Goal: Ask a question: Seek information or help from site administrators or community

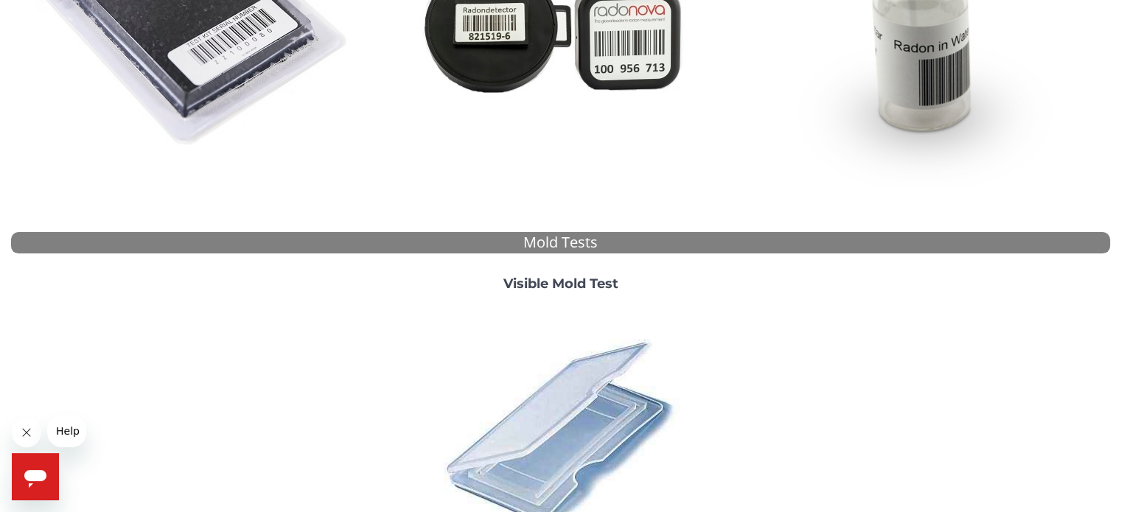
scroll to position [548, 0]
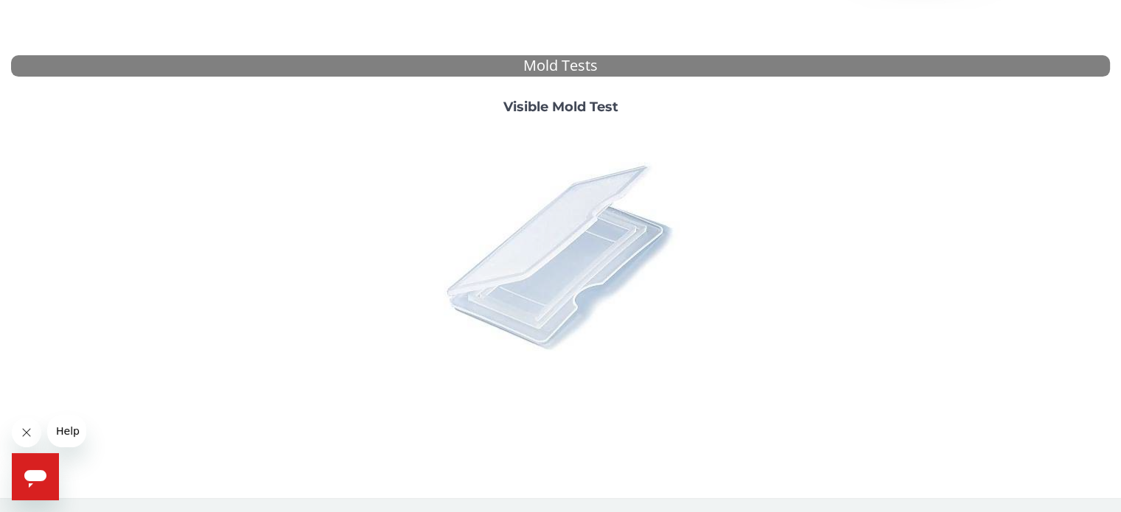
click at [507, 281] on img at bounding box center [561, 256] width 258 height 258
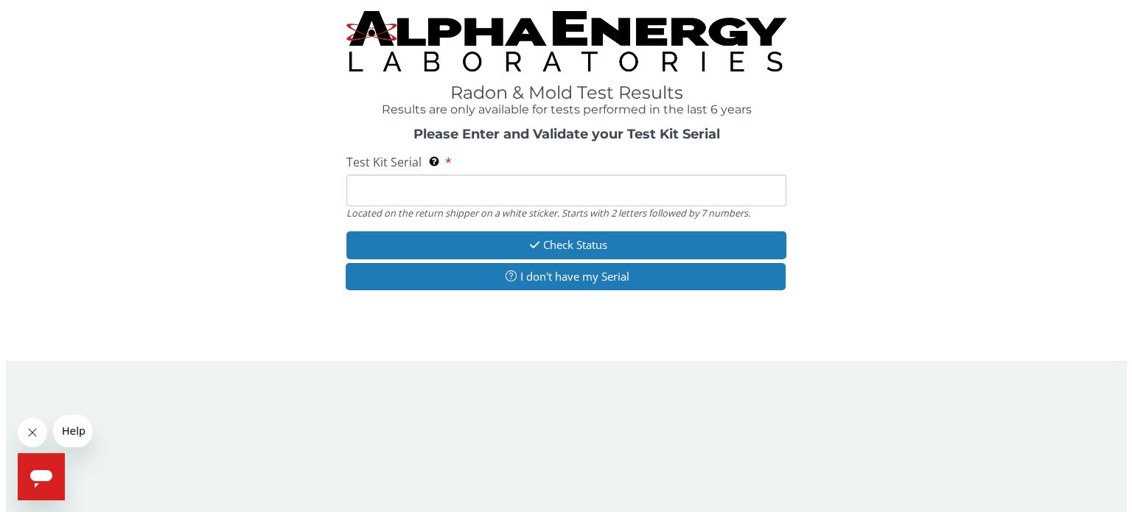
scroll to position [0, 0]
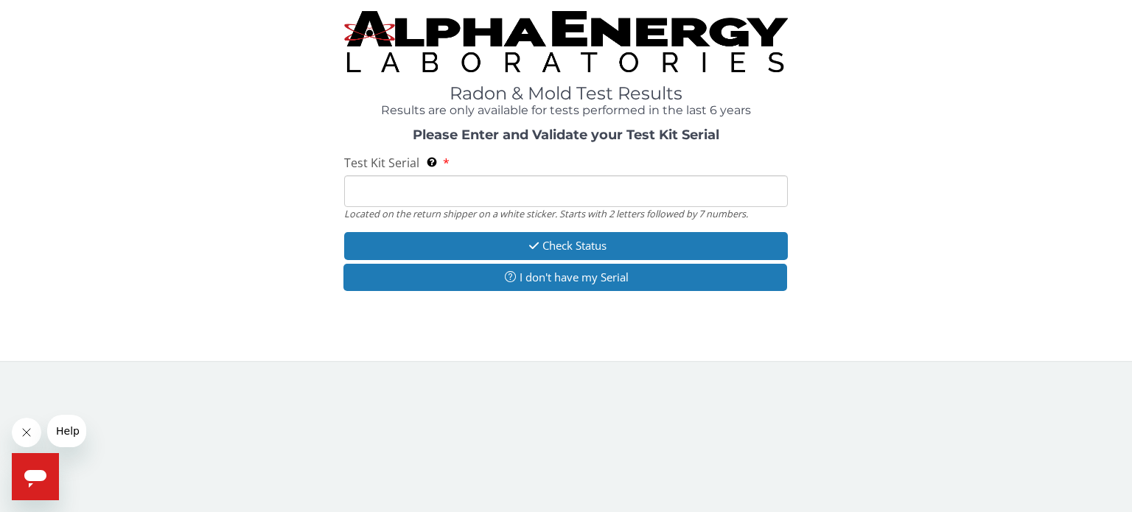
click at [483, 185] on input "Test Kit Serial Located on the return shipper on a white sticker. Starts with 2…" at bounding box center [566, 191] width 444 height 32
type input "ML197787"
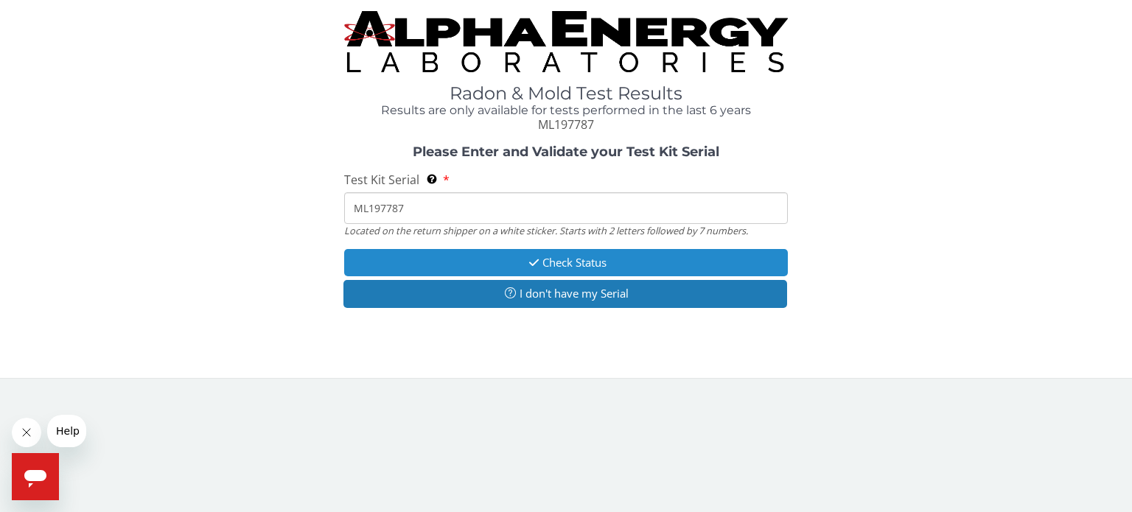
click at [478, 267] on button "Check Status" at bounding box center [566, 262] width 444 height 27
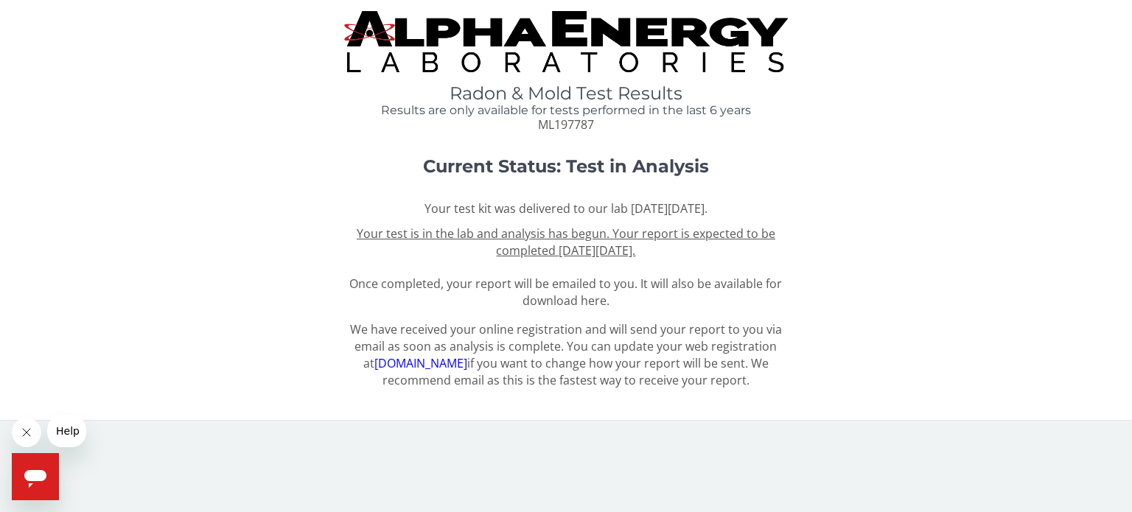
click at [69, 442] on button "Help" at bounding box center [67, 431] width 41 height 32
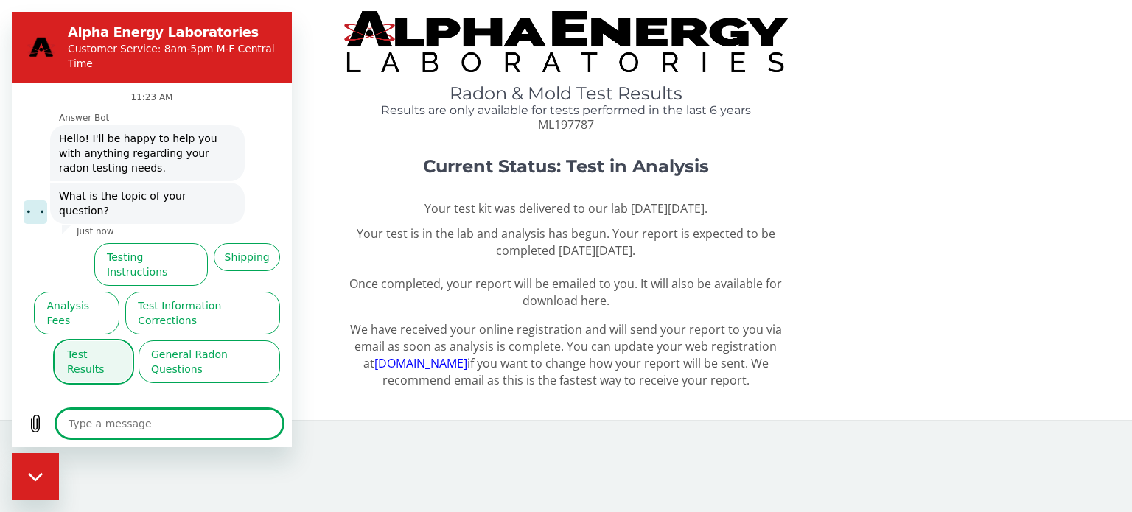
click at [83, 340] on button "Test Results" at bounding box center [94, 361] width 78 height 43
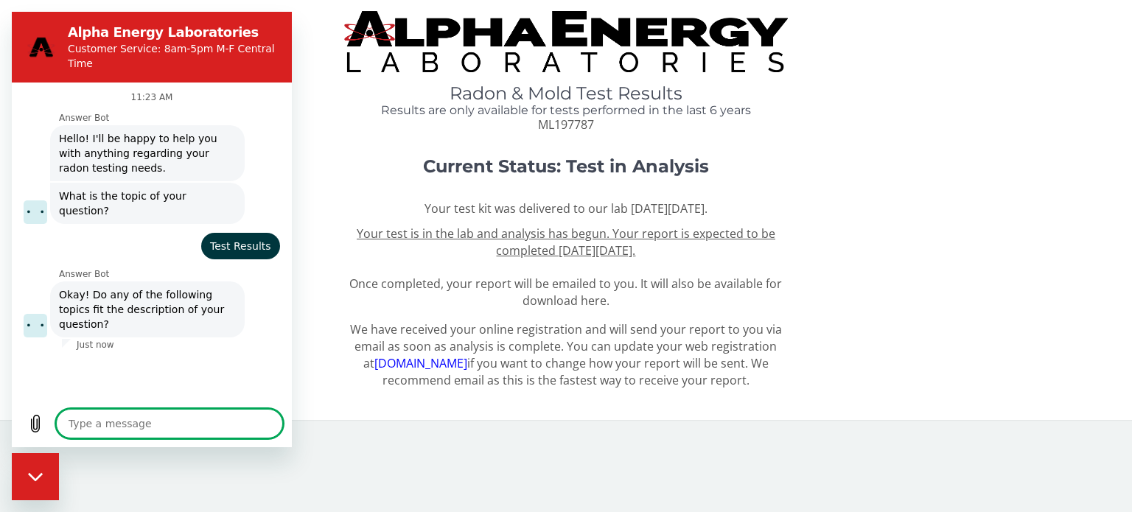
scroll to position [59, 0]
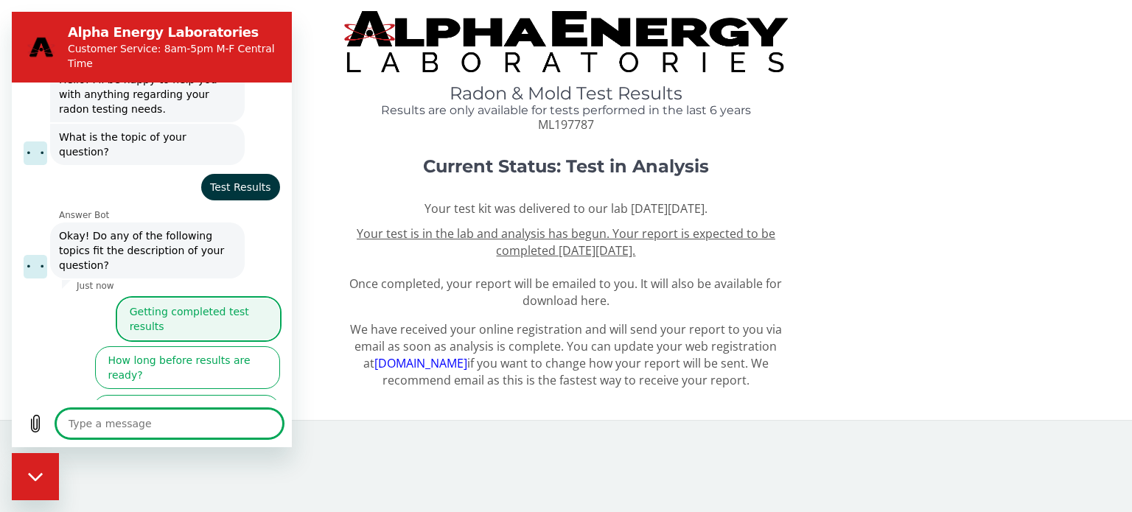
click at [180, 298] on button "Getting completed test results" at bounding box center [198, 319] width 163 height 43
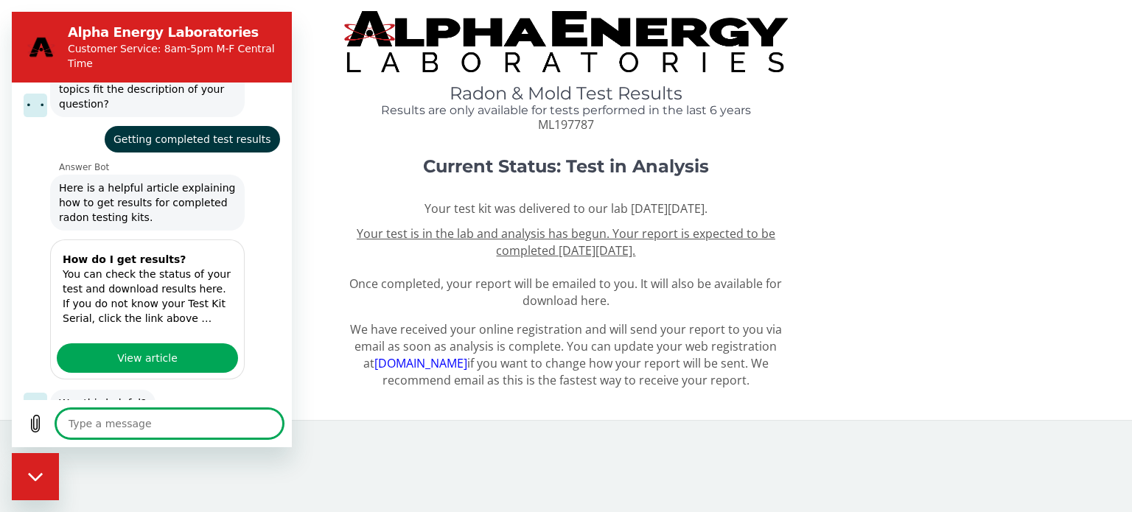
scroll to position [256, 0]
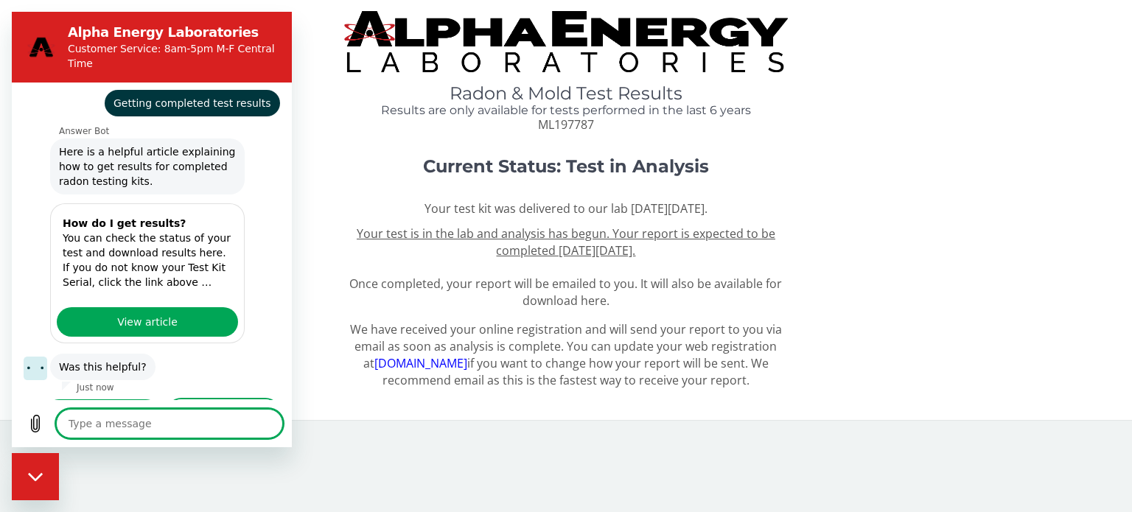
click at [183, 399] on button "No, I still need help" at bounding box center [223, 420] width 113 height 43
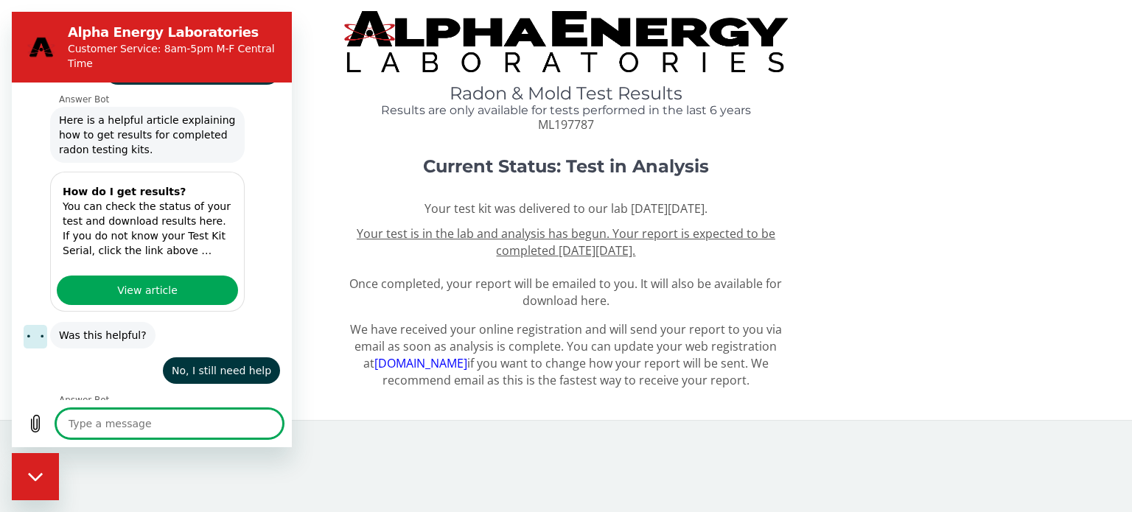
scroll to position [287, 0]
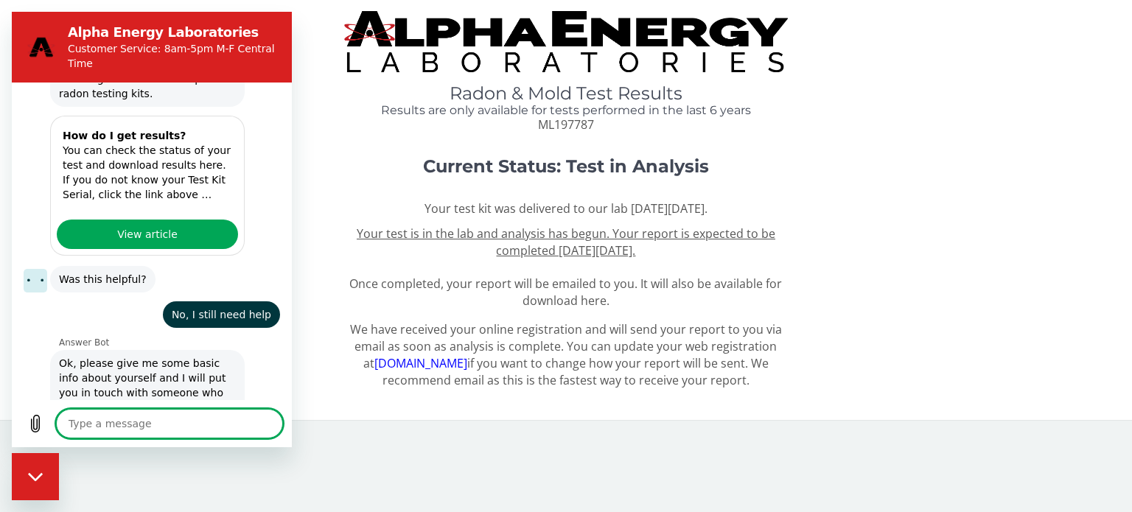
type textarea "x"
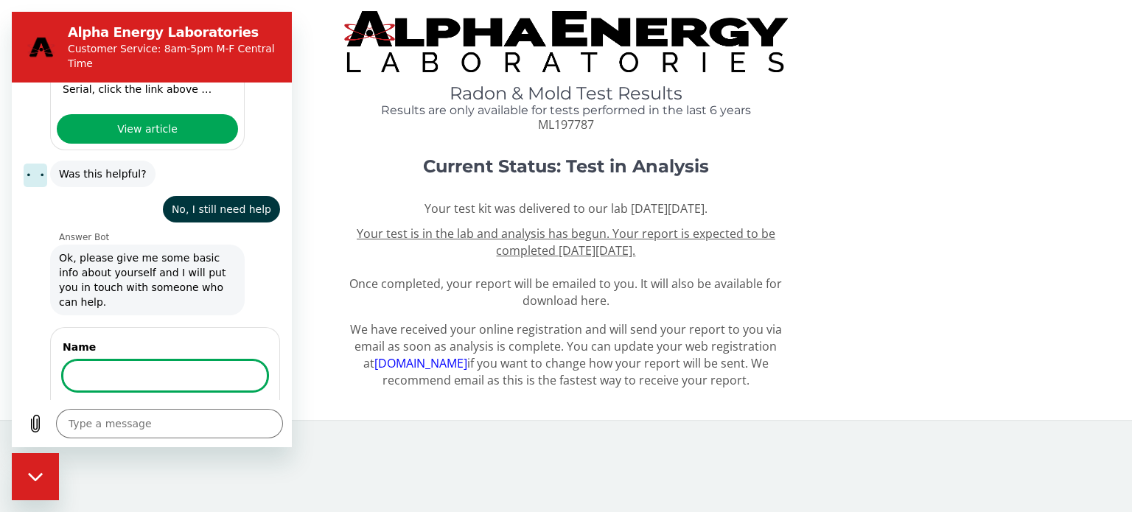
click at [198, 360] on input "Name" at bounding box center [165, 375] width 205 height 31
type input "[PERSON_NAME]"
click at [218, 403] on button "Next" at bounding box center [242, 417] width 49 height 29
type textarea "x"
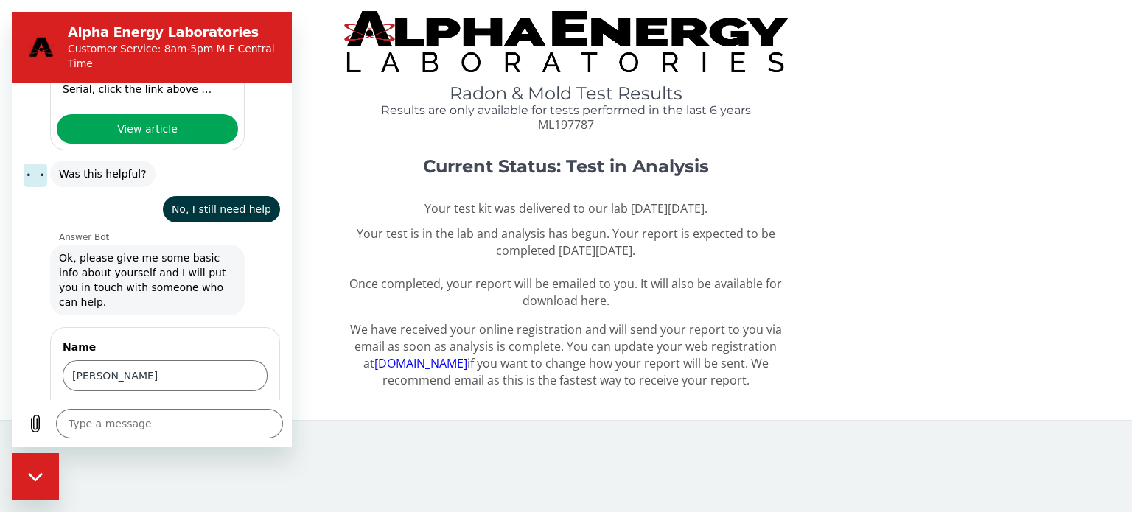
scroll to position [513, 0]
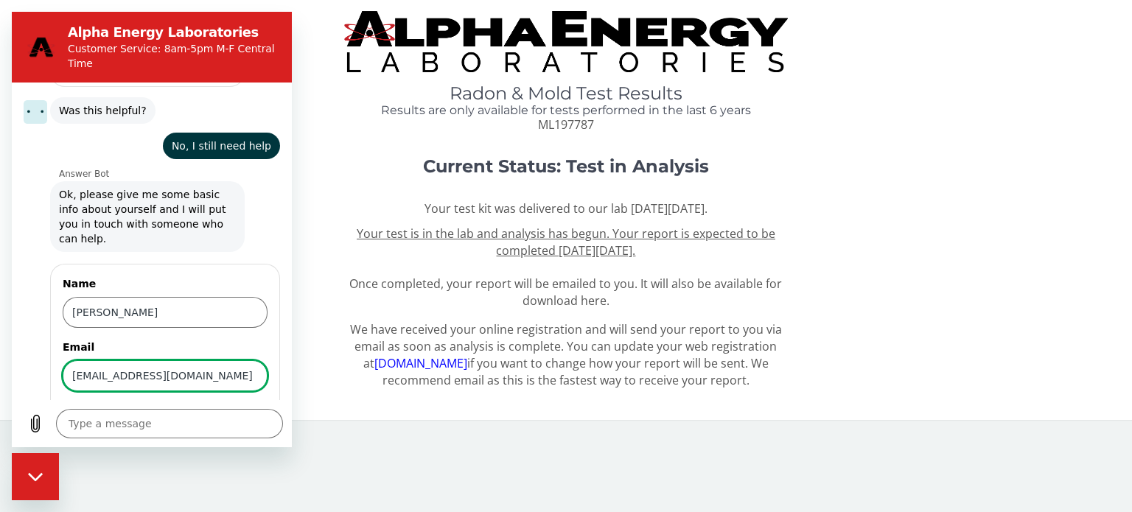
type input "[EMAIL_ADDRESS][DOMAIN_NAME]"
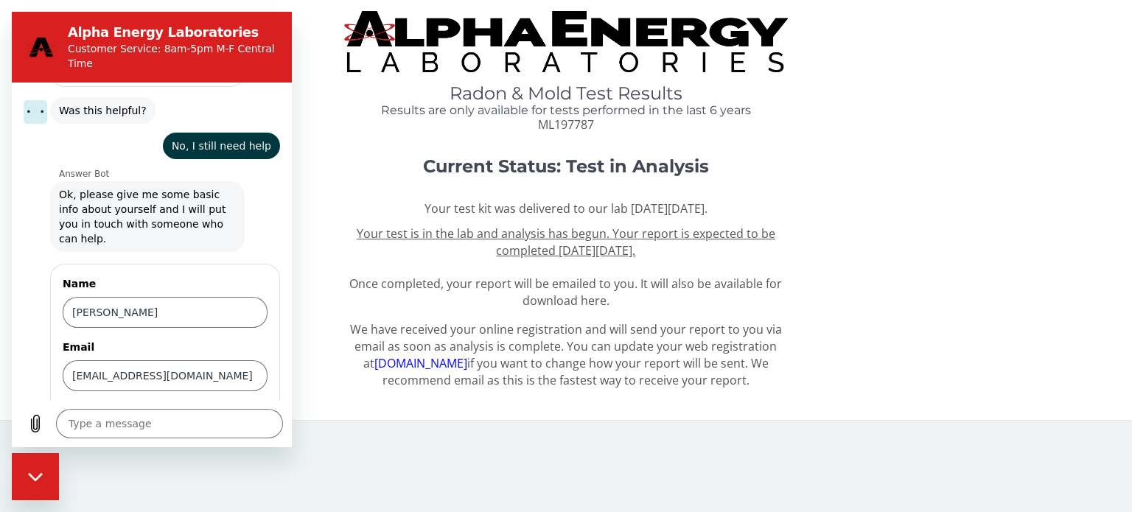
click at [231, 409] on span "Next" at bounding box center [243, 418] width 24 height 18
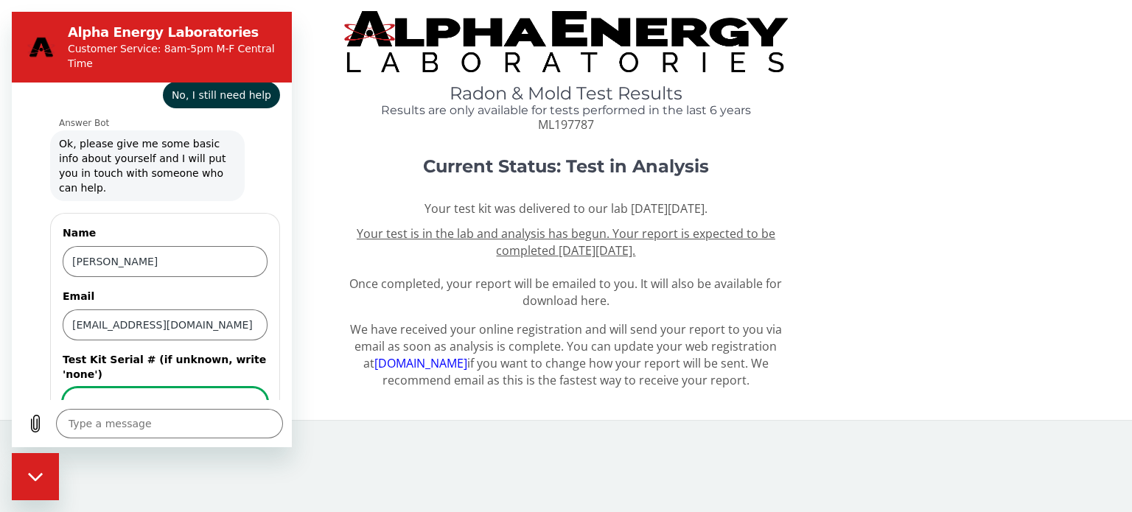
scroll to position [576, 0]
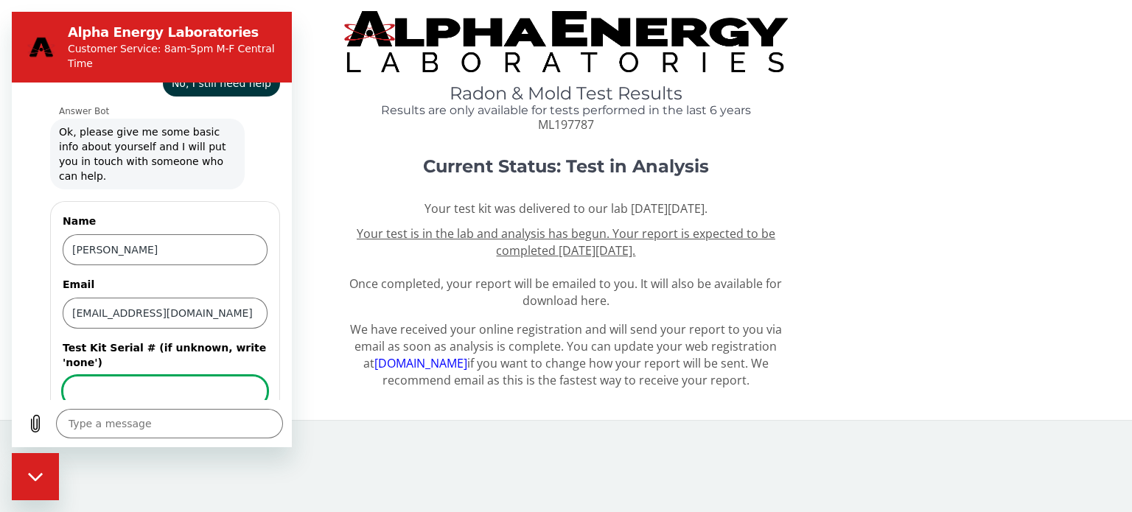
drag, startPoint x: 186, startPoint y: 329, endPoint x: 175, endPoint y: 330, distance: 11.2
click at [175, 376] on input "Test Kit Serial # (if unknown, write 'none')" at bounding box center [165, 391] width 205 height 31
type textarea "x"
paste input "ML197787"
type input "ML197787"
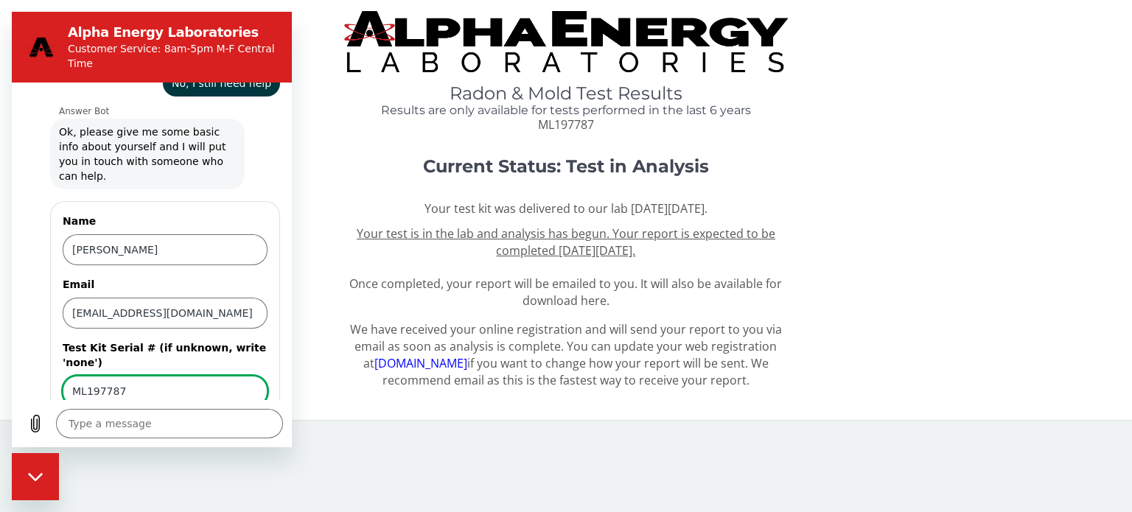
click at [229, 424] on span "Send" at bounding box center [242, 433] width 26 height 18
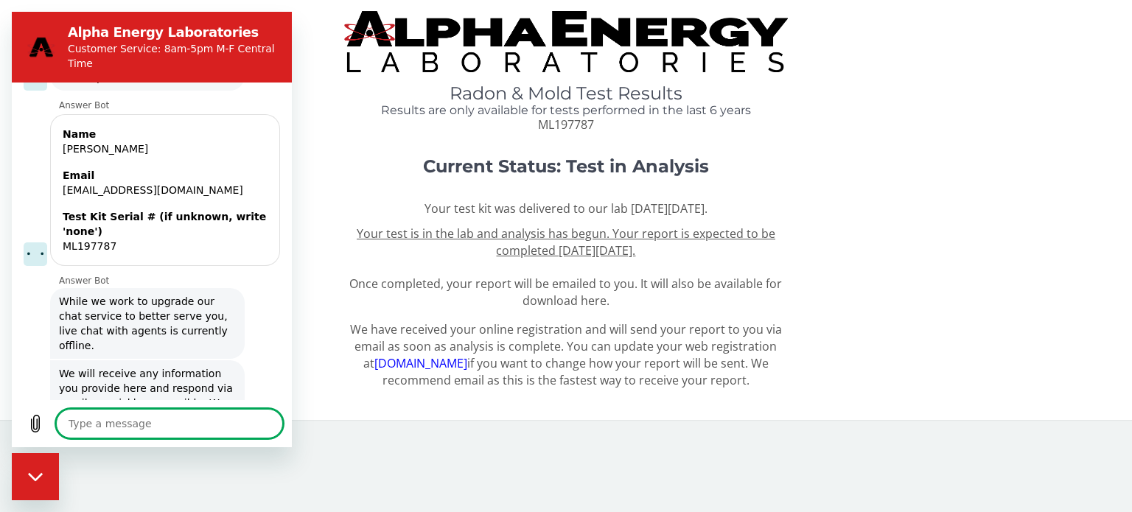
scroll to position [677, 0]
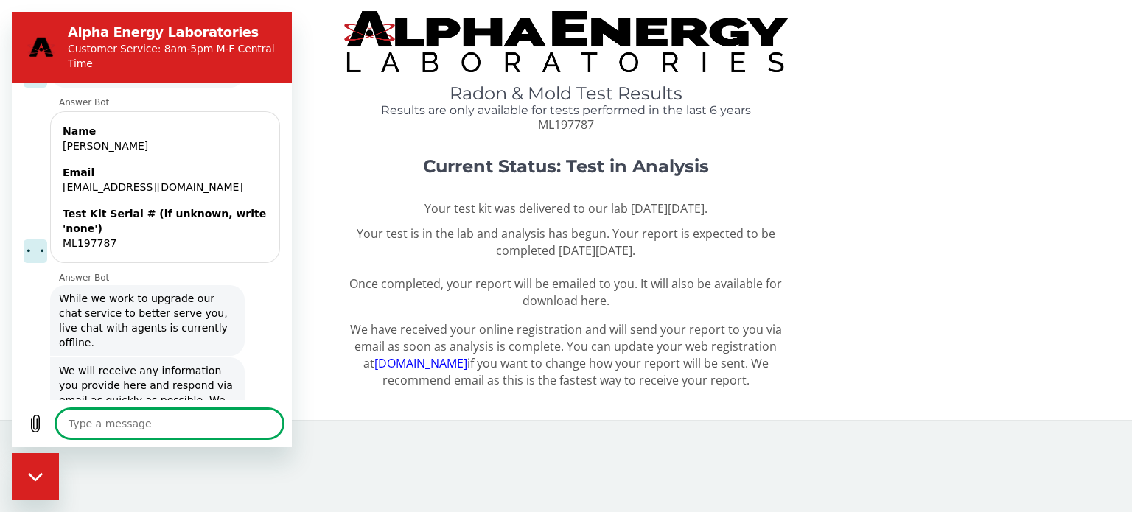
type textarea "x"
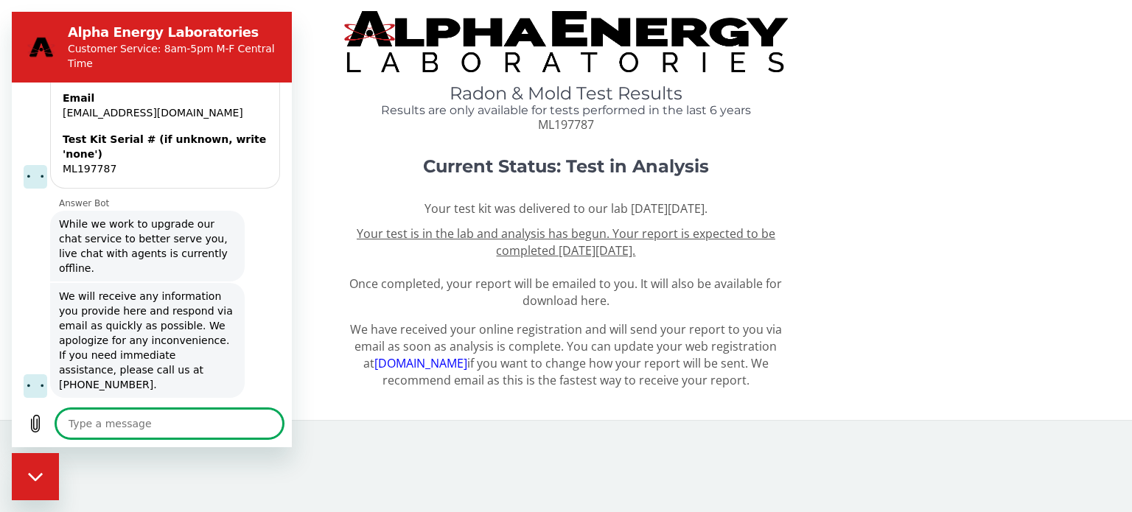
scroll to position [755, 0]
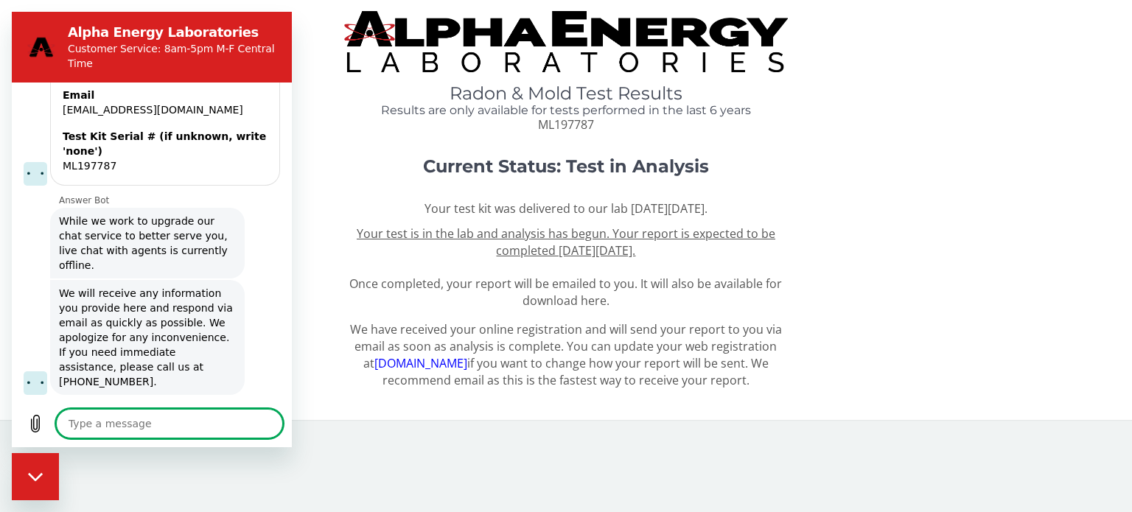
click at [180, 422] on textarea at bounding box center [169, 423] width 227 height 29
type textarea "I"
type textarea "x"
type textarea "I"
type textarea "x"
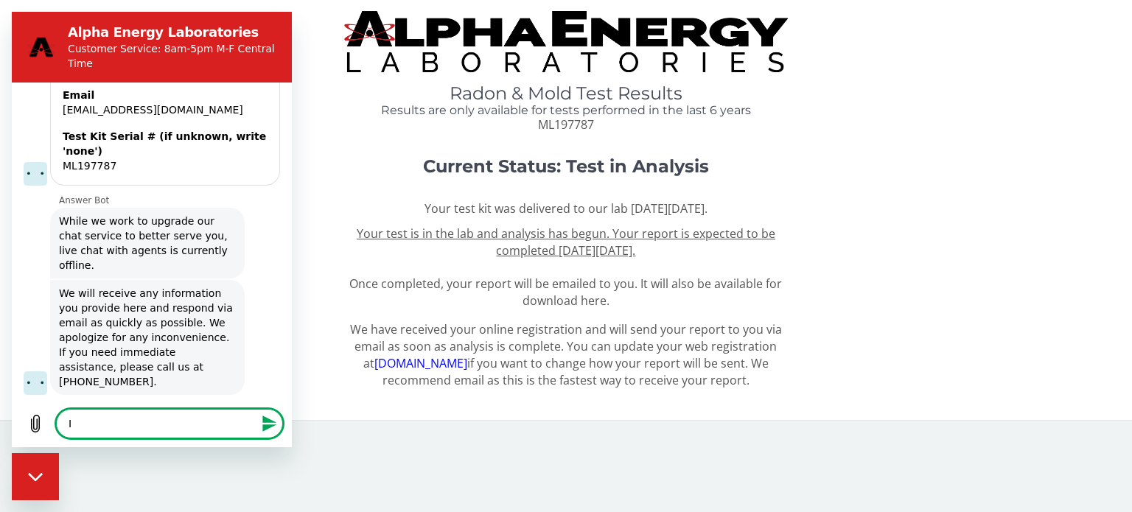
type textarea "I a"
type textarea "x"
type textarea "I am"
type textarea "x"
type textarea "I am"
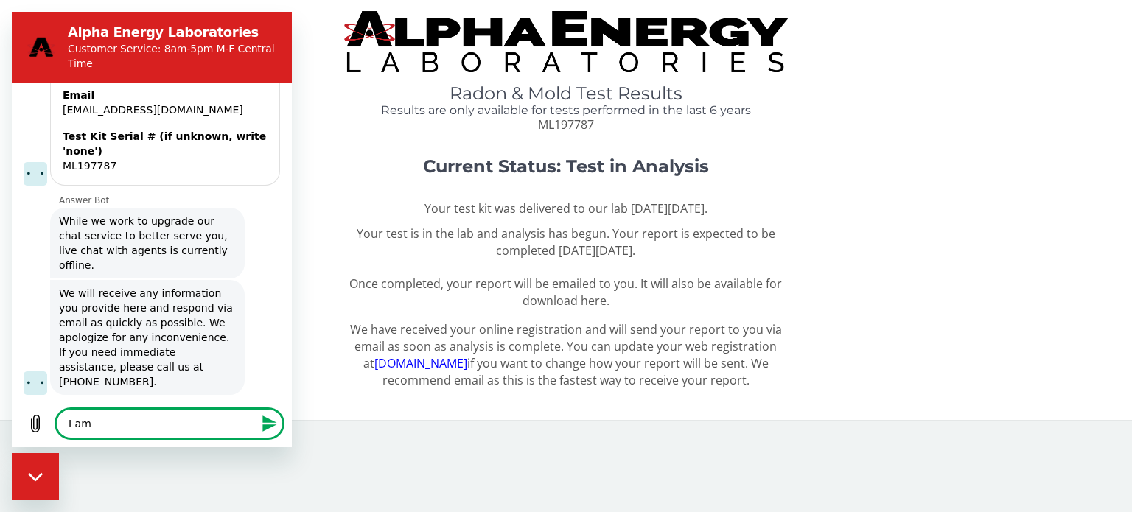
type textarea "x"
type textarea "I am s"
type textarea "x"
type textarea "I am st"
type textarea "x"
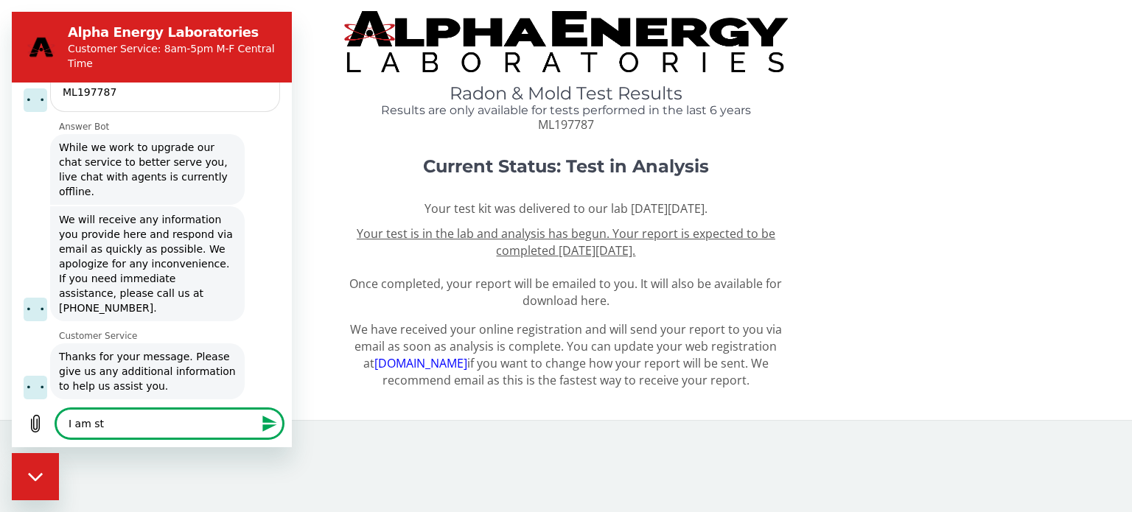
type textarea "I am sti"
type textarea "x"
type textarea "I am stil"
type textarea "x"
type textarea "I am stil"
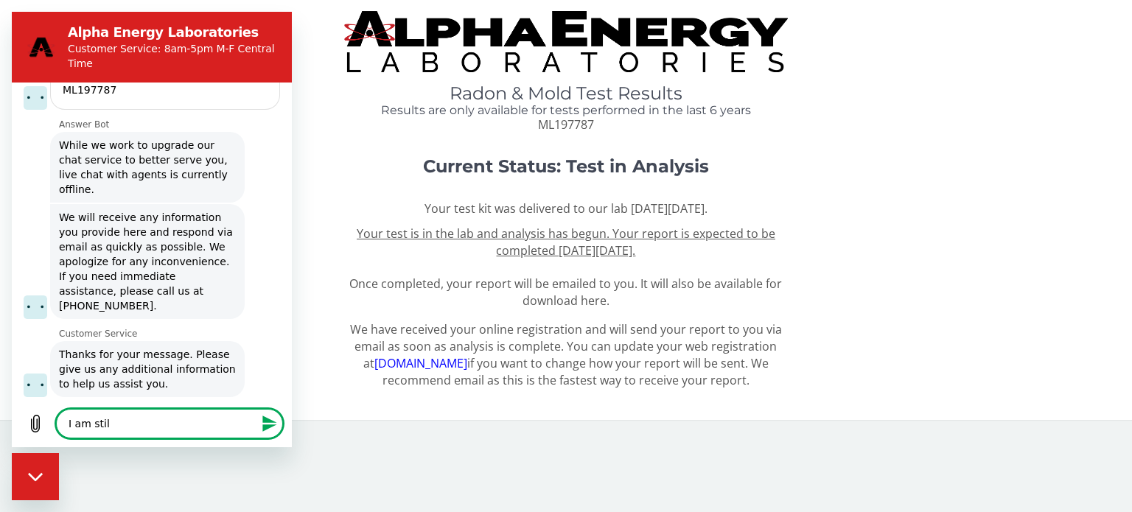
type textarea "x"
type textarea "I am stil w"
type textarea "x"
type textarea "I am stil wa"
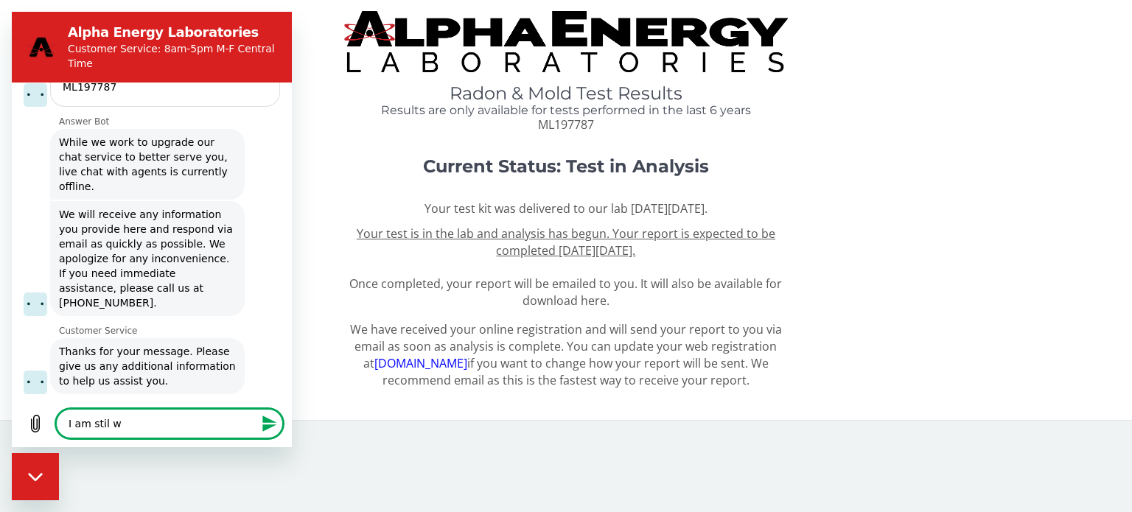
type textarea "x"
type textarea "I am stil wai"
type textarea "x"
type textarea "I am stil wait"
type textarea "x"
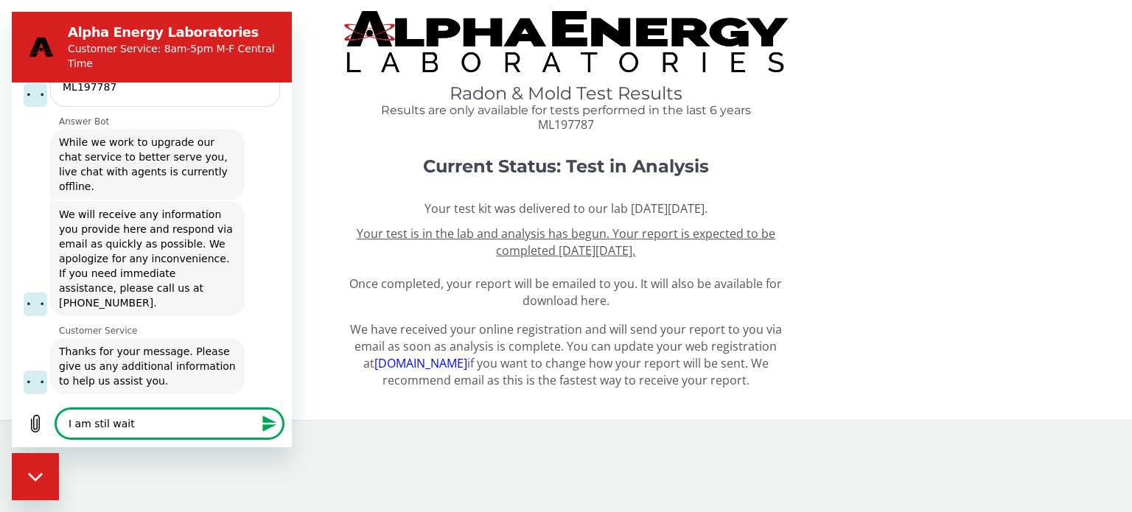
type textarea "I am stil waiti"
type textarea "x"
type textarea "I am stil waitin"
type textarea "x"
type textarea "I am stil waiting"
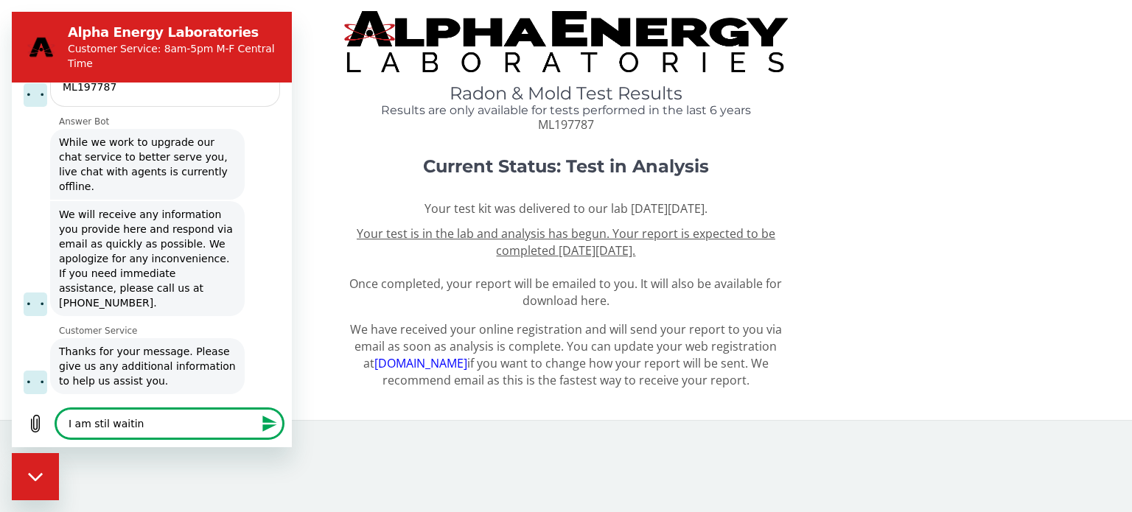
type textarea "x"
type textarea "I am stil waiting"
type textarea "x"
type textarea "I am stil waiting"
type textarea "x"
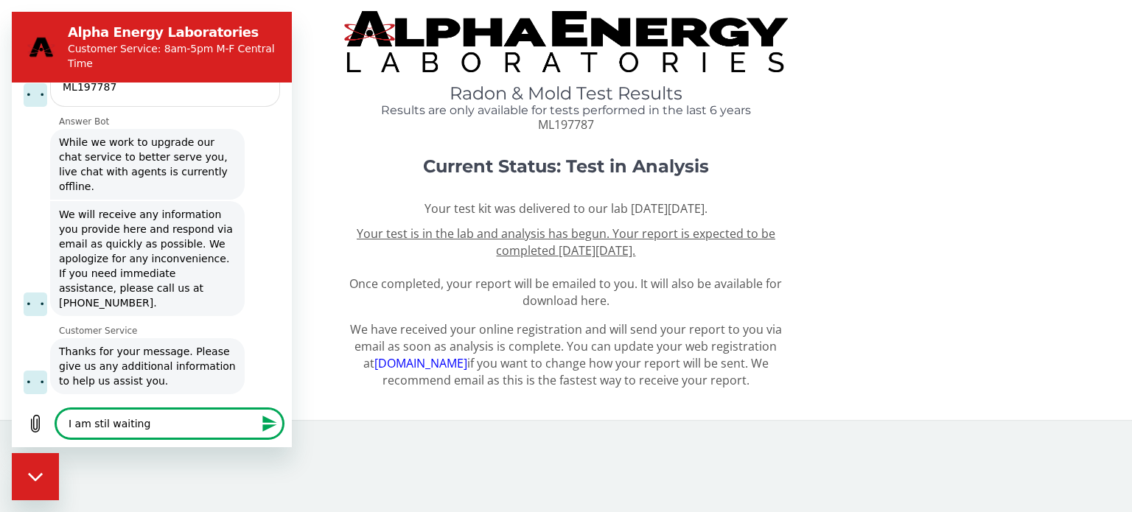
type textarea "I am stil waitin"
type textarea "x"
type textarea "I am stil waiti"
type textarea "x"
type textarea "I am stil wait"
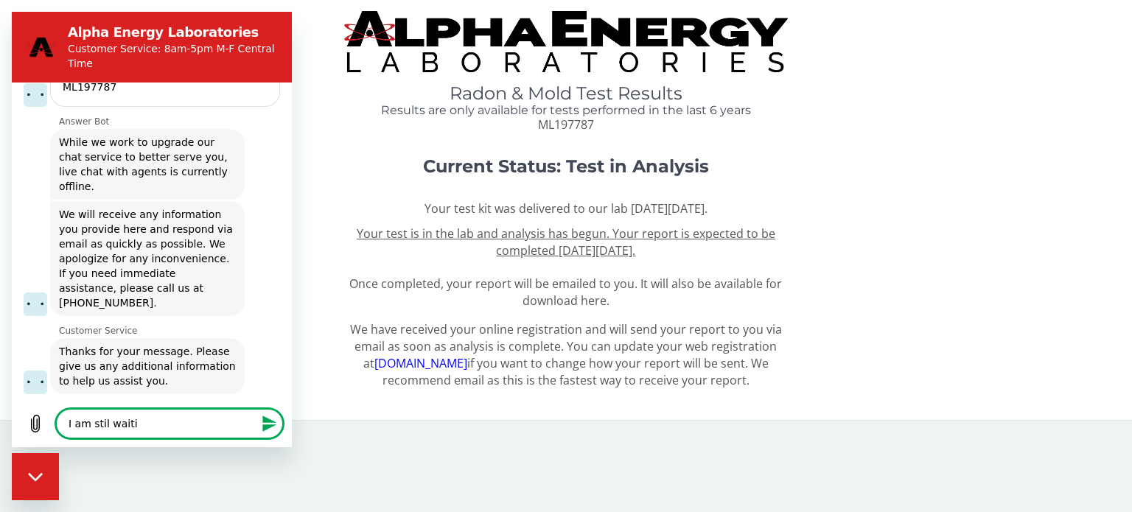
type textarea "x"
type textarea "I am stil wai"
type textarea "x"
type textarea "I am stil wa"
type textarea "x"
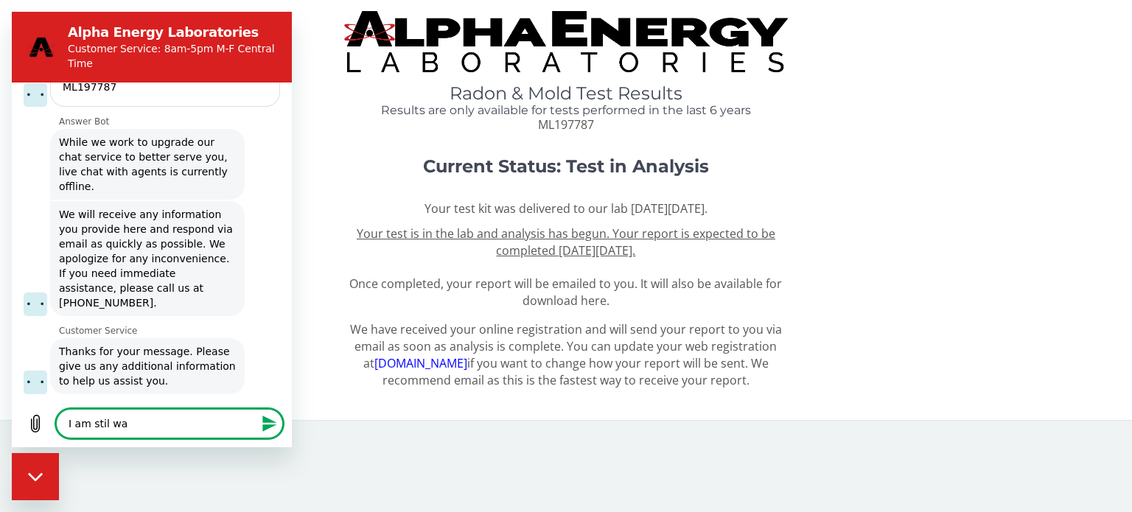
type textarea "I am stil w"
type textarea "x"
type textarea "I am stil"
type textarea "x"
type textarea "I am stil"
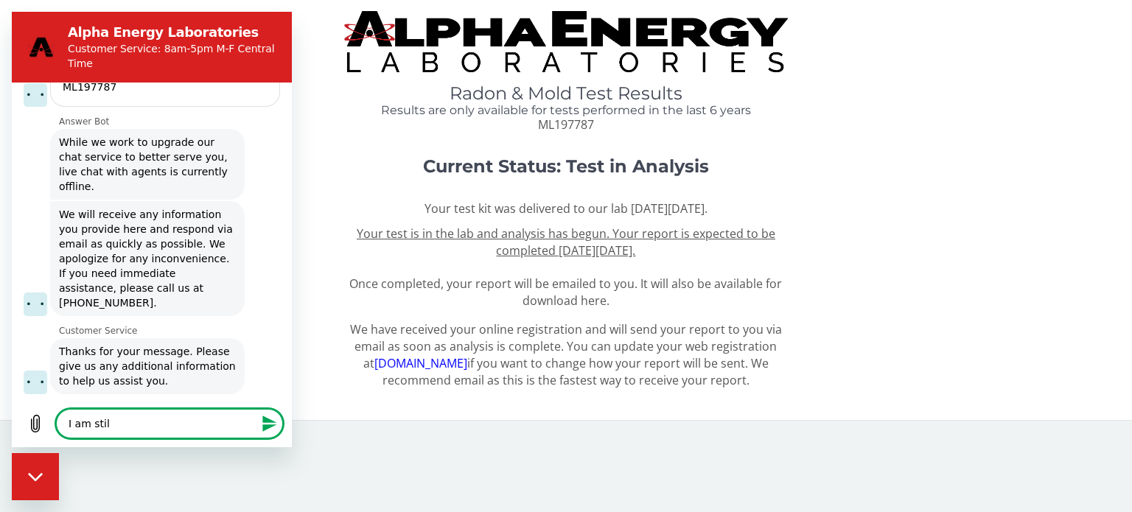
type textarea "x"
type textarea "I am sti"
type textarea "x"
type textarea "I am st"
type textarea "x"
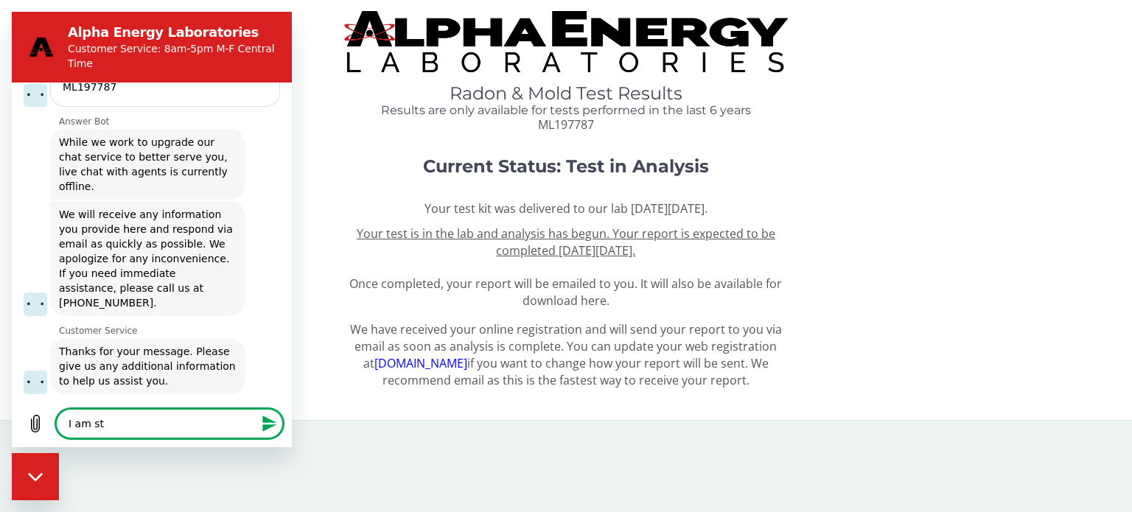
type textarea "I am s"
type textarea "x"
type textarea "I am"
type textarea "x"
type textarea "I am"
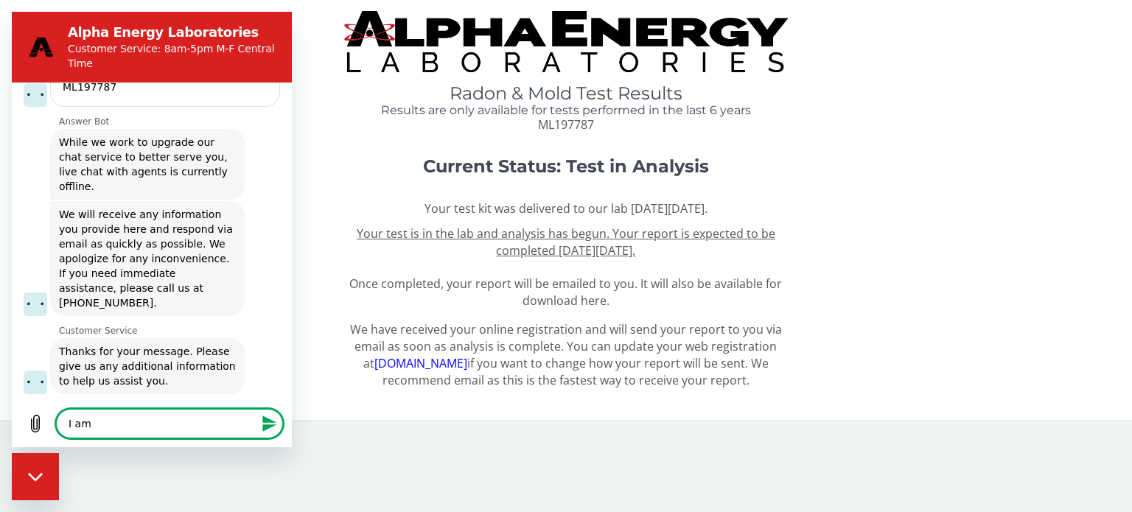
type textarea "x"
type textarea "I a"
type textarea "x"
type textarea "I"
type textarea "x"
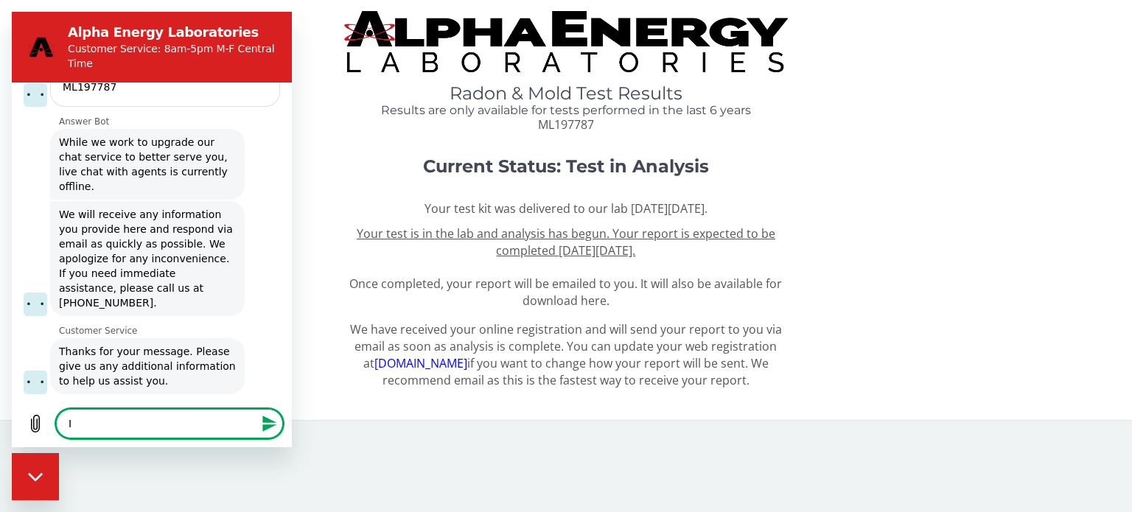
type textarea "I"
type textarea "x"
type textarea "I'"
type textarea "x"
type textarea "I'v"
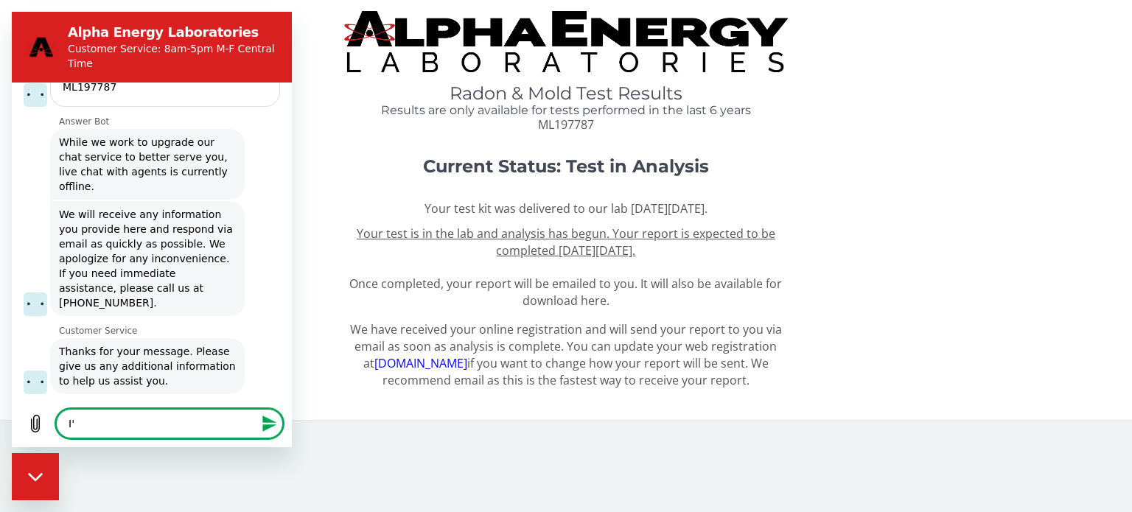
type textarea "x"
type textarea "I've"
type textarea "x"
type textarea "I've"
type textarea "x"
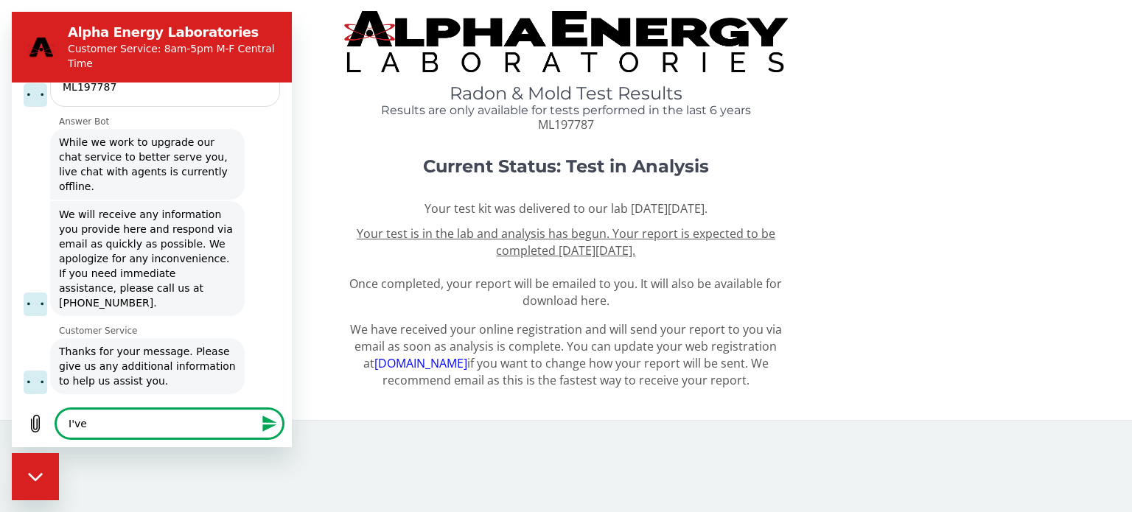
type textarea "I've b"
type textarea "x"
type textarea "I've be"
type textarea "x"
type textarea "I've bee"
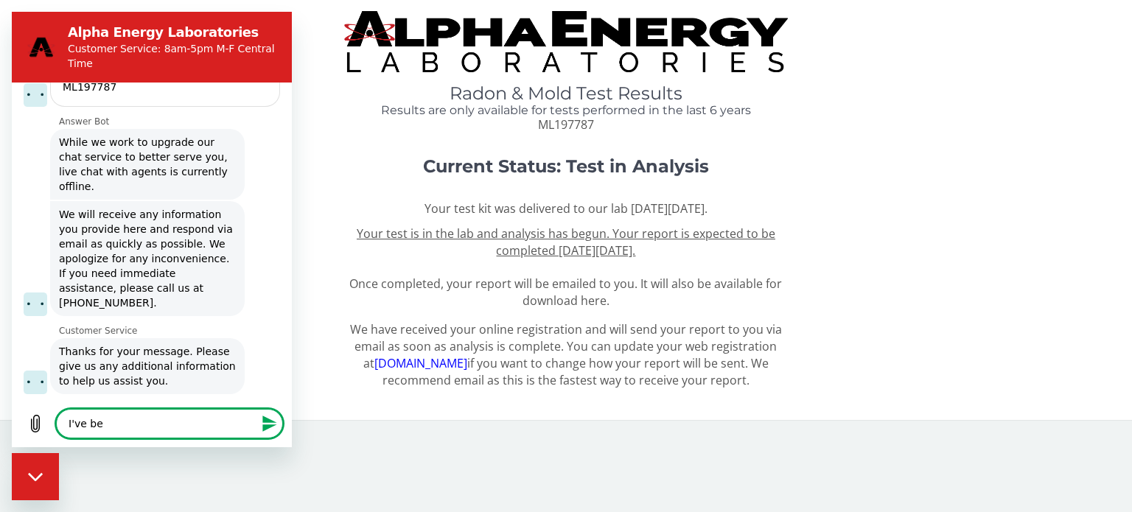
type textarea "x"
type textarea "I've been"
type textarea "x"
type textarea "I've been"
type textarea "x"
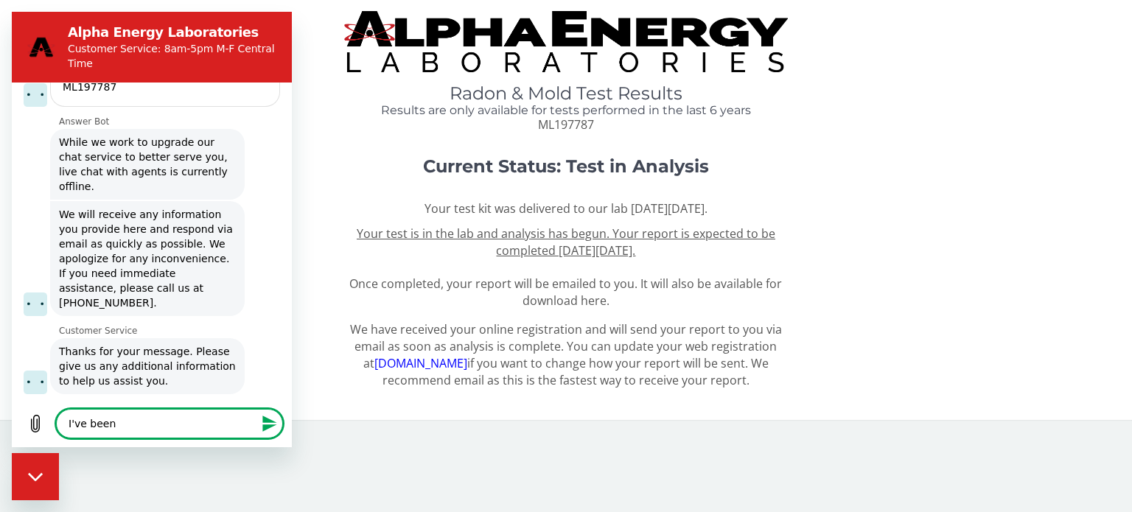
type textarea "I've been w"
type textarea "x"
type textarea "I've been wa"
type textarea "x"
type textarea "I've been wai"
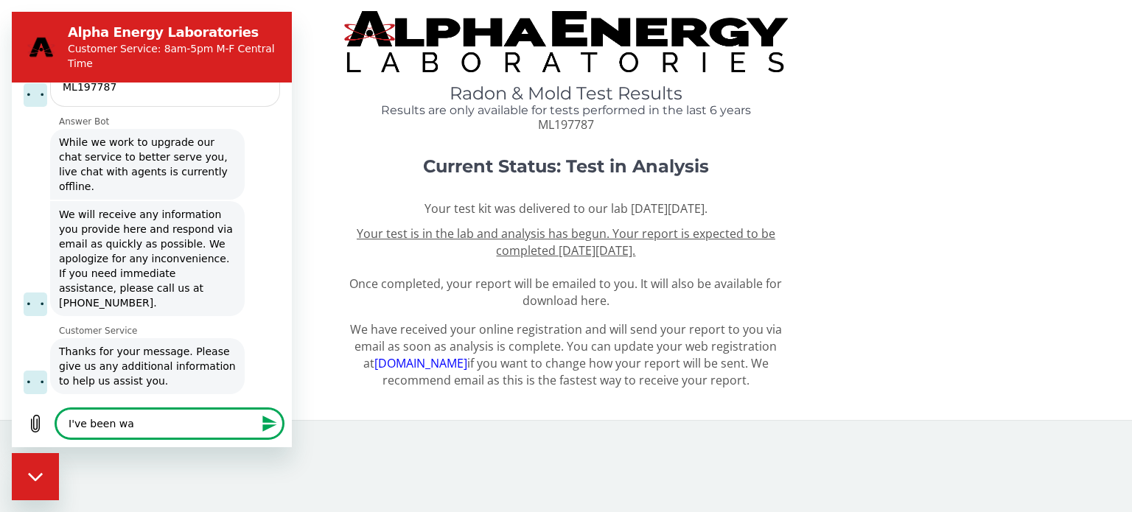
type textarea "x"
type textarea "I've been wait"
type textarea "x"
type textarea "I've been waiti"
type textarea "x"
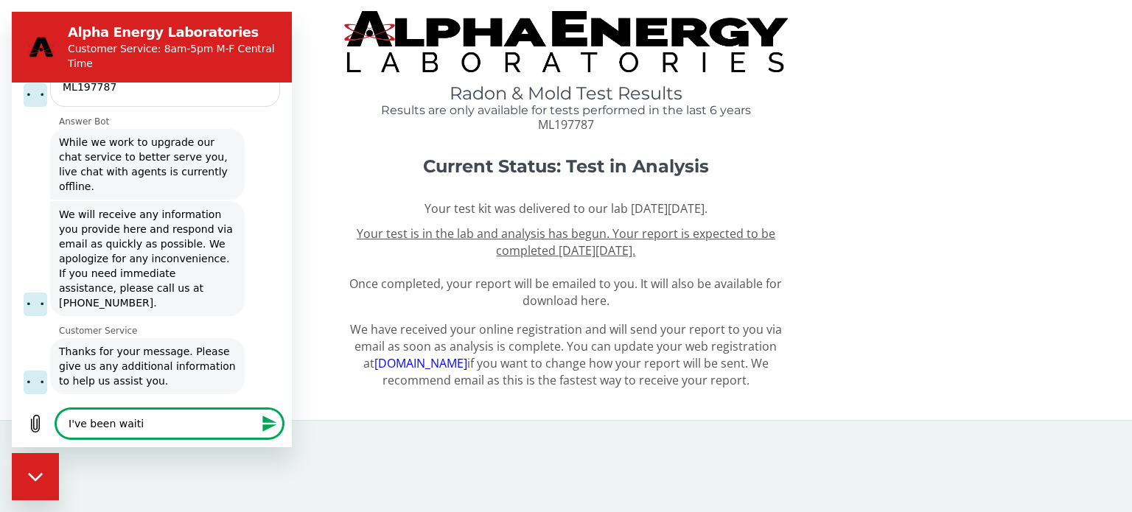
type textarea "I've been waitin"
type textarea "x"
type textarea "I've been waiting"
type textarea "x"
type textarea "I've been waiting"
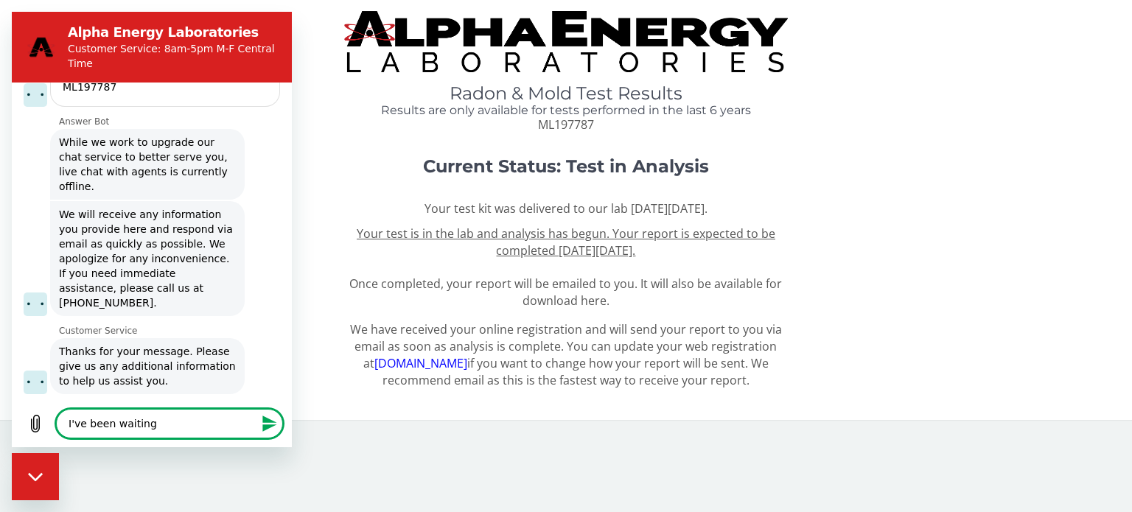
type textarea "x"
type textarea "I've been waiting o"
type textarea "x"
type textarea "I've been waiting on"
type textarea "x"
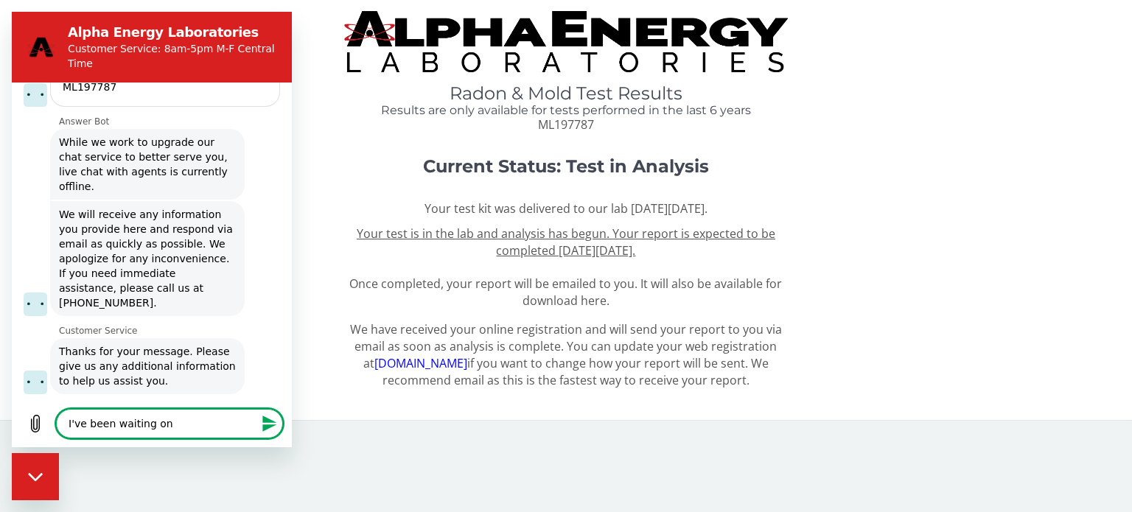
type textarea "I've been waiting on"
type textarea "x"
type textarea "I've been waiting on r"
type textarea "x"
type textarea "I've been waiting on re"
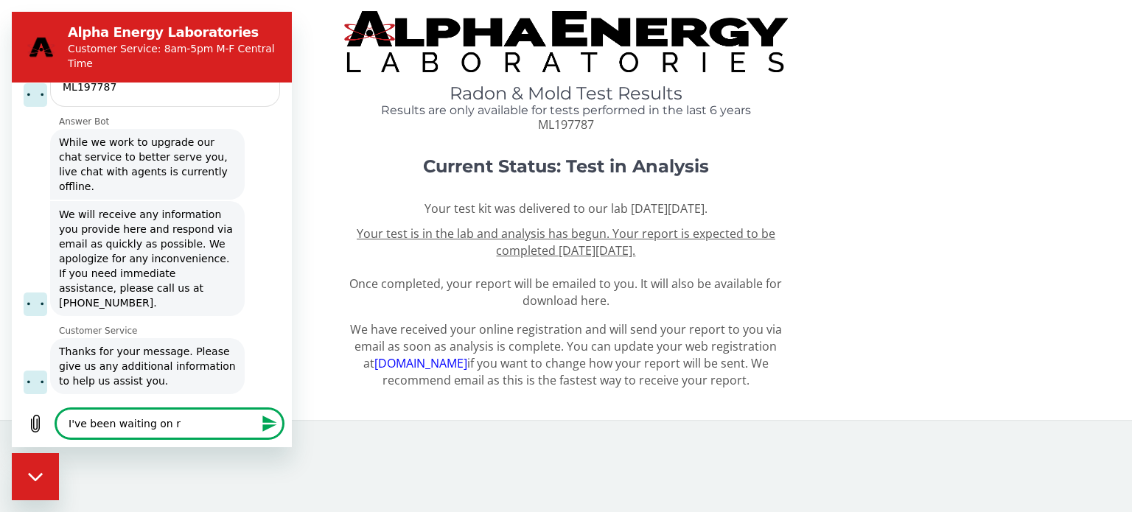
type textarea "x"
type textarea "I've been waiting on res"
type textarea "x"
type textarea "I've been waiting on resu"
type textarea "x"
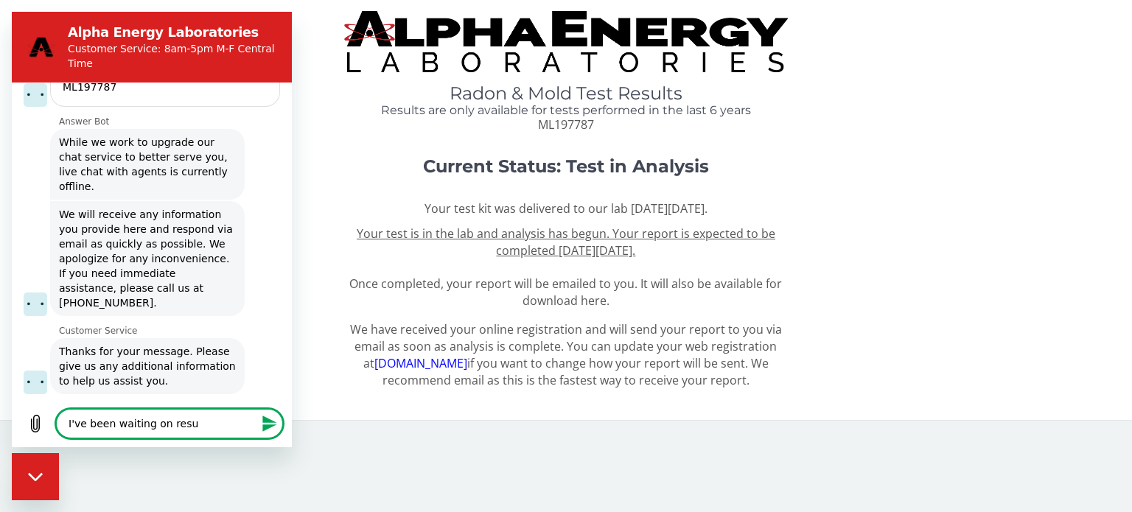
type textarea "I've been waiting on resul"
type textarea "x"
type textarea "I've been waiting on result"
type textarea "x"
type textarea "I've been waiting on results"
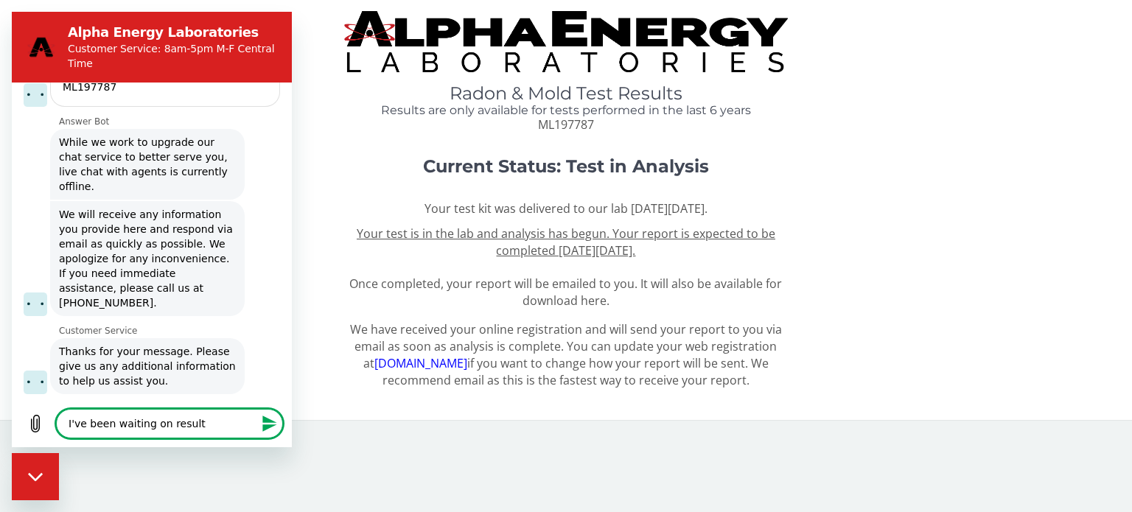
type textarea "x"
type textarea "I've been waiting on results"
type textarea "x"
type textarea "I've been waiting on results f"
type textarea "x"
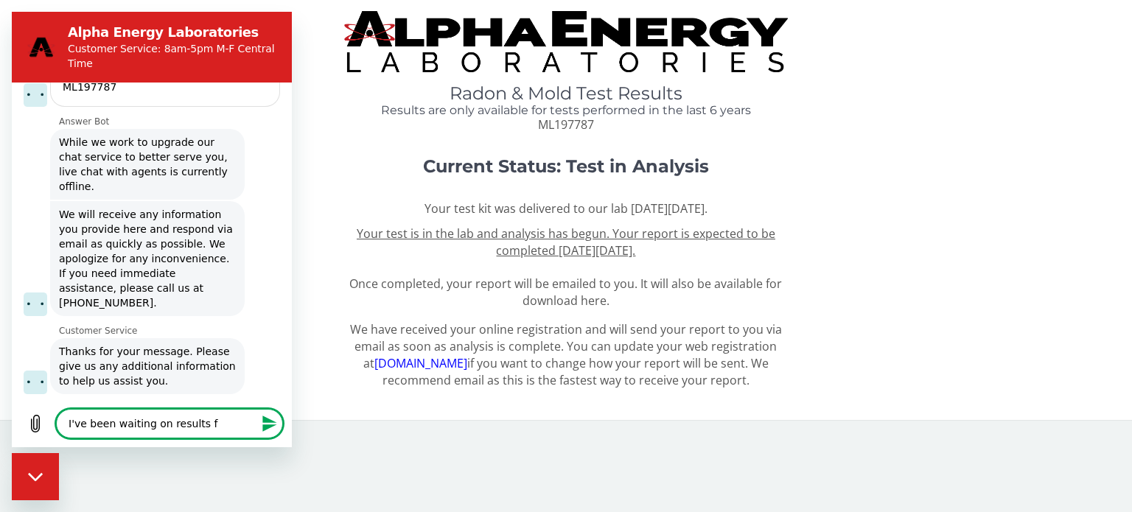
type textarea "I've been waiting on results fo"
type textarea "x"
type textarea "I've been waiting on results for"
type textarea "x"
type textarea "I've been waiting on results for"
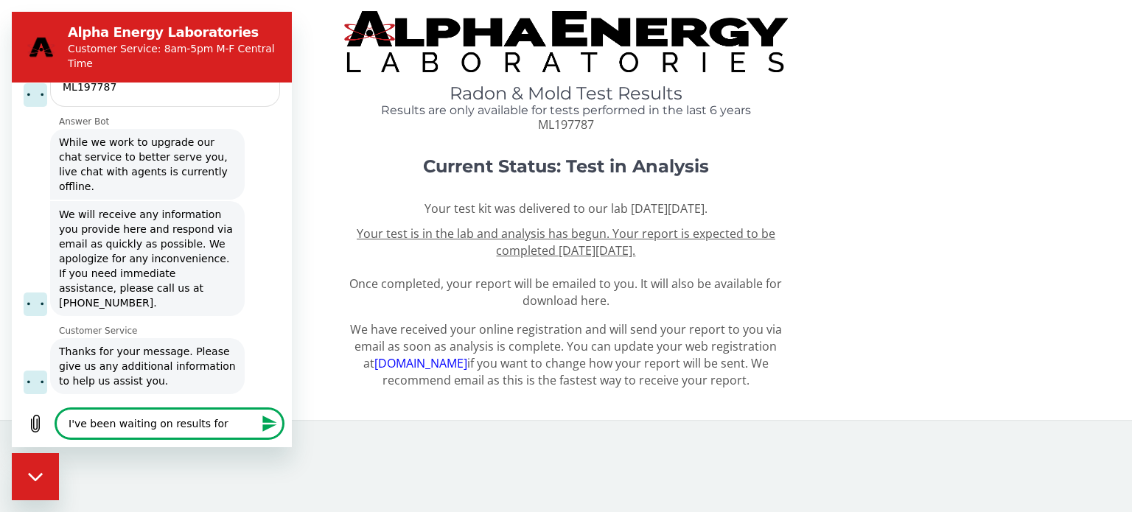
type textarea "x"
type textarea "I've been waiting on results for a"
type textarea "x"
type textarea "I've been waiting on results for ab"
type textarea "x"
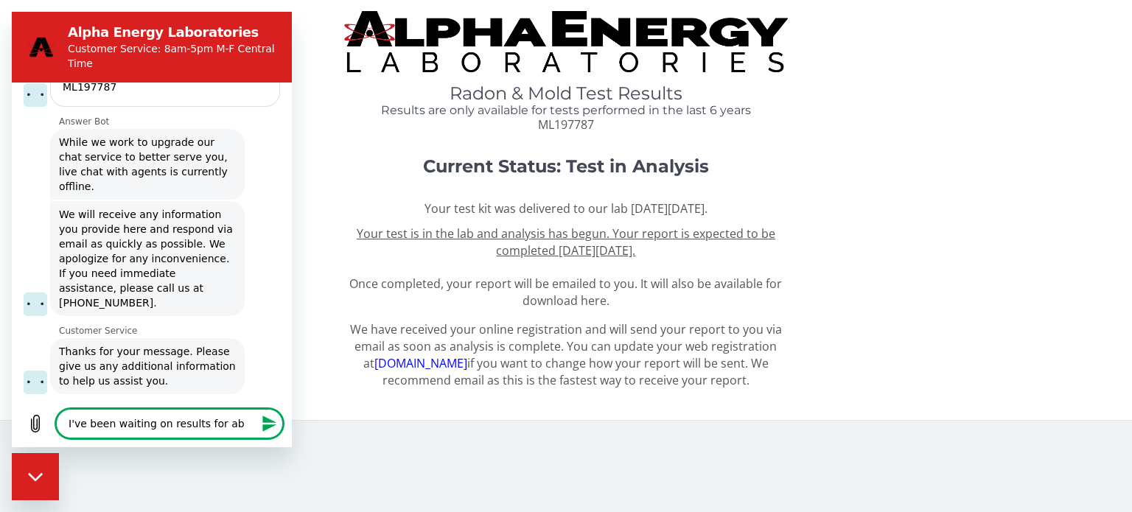
type textarea "I've been waiting on results for abo"
type textarea "x"
type textarea "I've been waiting on results for abou"
type textarea "x"
type textarea "I've been waiting on results for about"
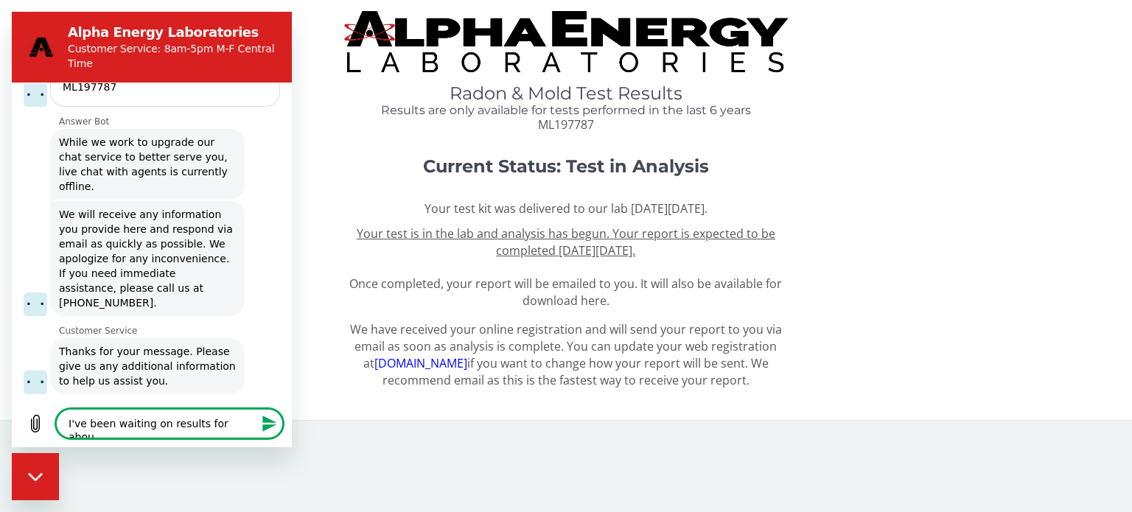
type textarea "x"
type textarea "I've been waiting on results for about"
type textarea "x"
type textarea "I've been waiting on results for about a"
type textarea "x"
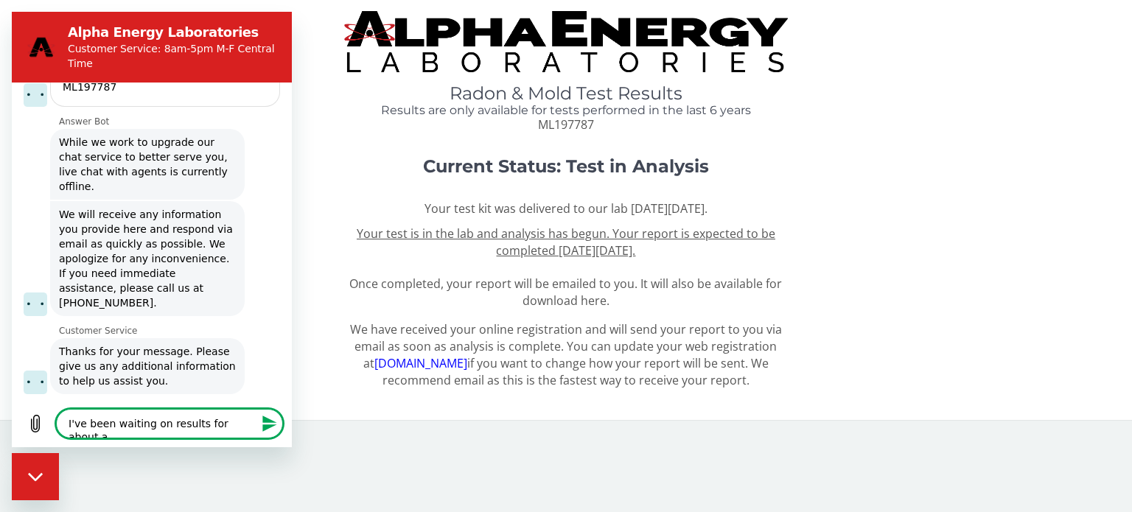
type textarea "I've been waiting on results for about a"
type textarea "x"
type textarea "I've been waiting on results for about a w"
type textarea "x"
type textarea "I've been waiting on results for about a we"
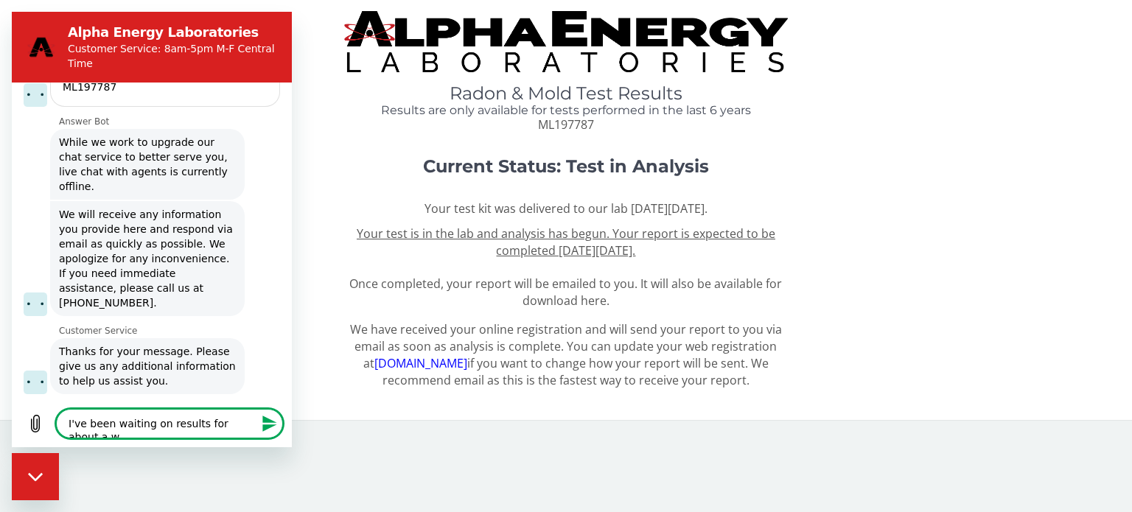
type textarea "x"
type textarea "I've been waiting on results for about a wee"
type textarea "x"
type textarea "I've been waiting on results for about a week"
type textarea "x"
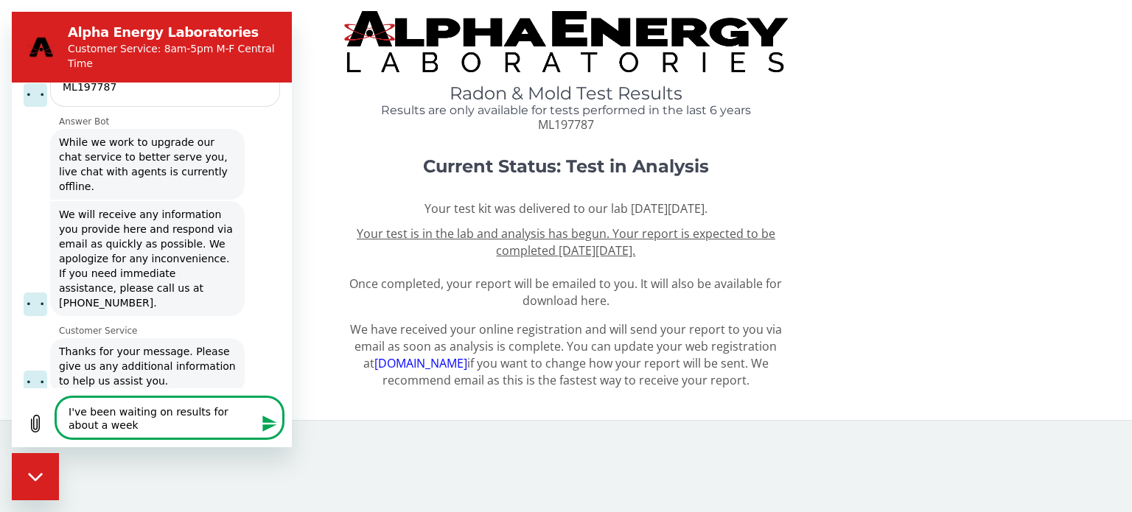
type textarea "I've been waiting on results for about a week"
type textarea "x"
type textarea "I've been waiting on results for about a week n"
type textarea "x"
type textarea "I've been waiting on results for about a week no"
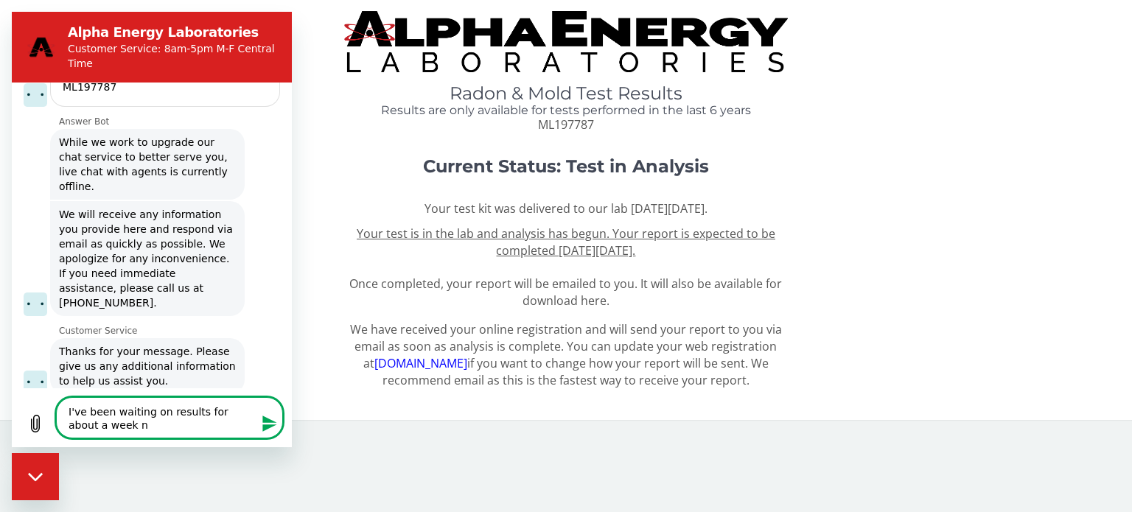
type textarea "x"
type textarea "I've been waiting on results for about a week now"
type textarea "x"
type textarea "I've been waiting on results for about a week now"
type textarea "x"
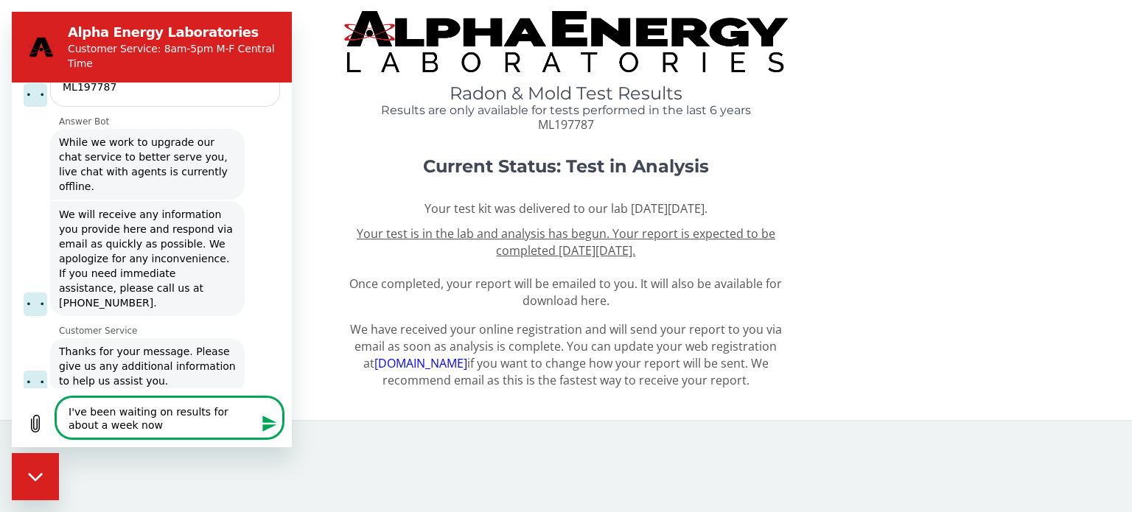
type textarea "I've been waiting on results for about a week now a"
type textarea "x"
type textarea "I've been waiting on results for about a week now an"
type textarea "x"
type textarea "I've been waiting on results for about a week now and"
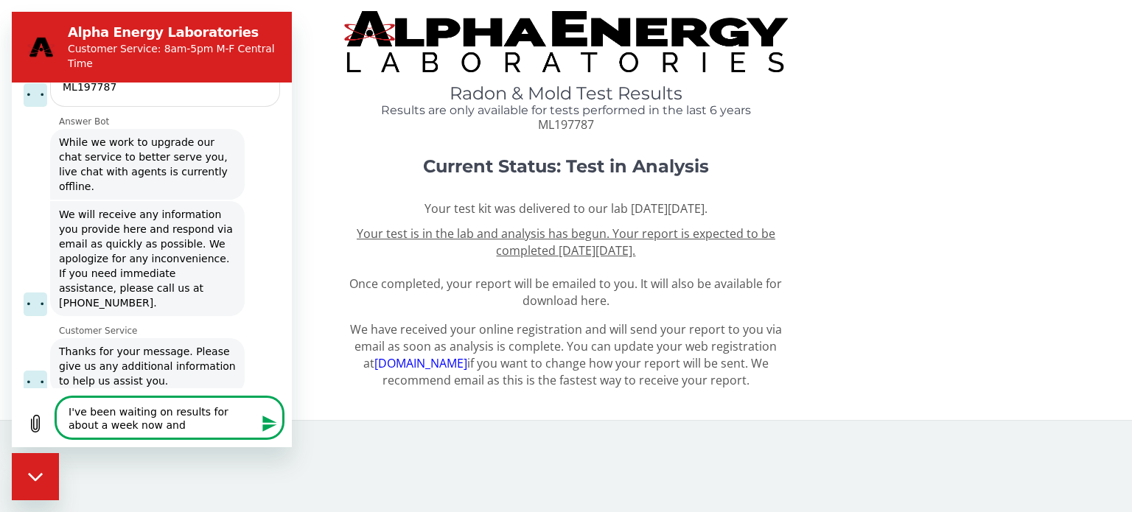
type textarea "x"
type textarea "I've been waiting on results for about a week now and"
type textarea "x"
type textarea "I've been waiting on results for about a week now and i"
type textarea "x"
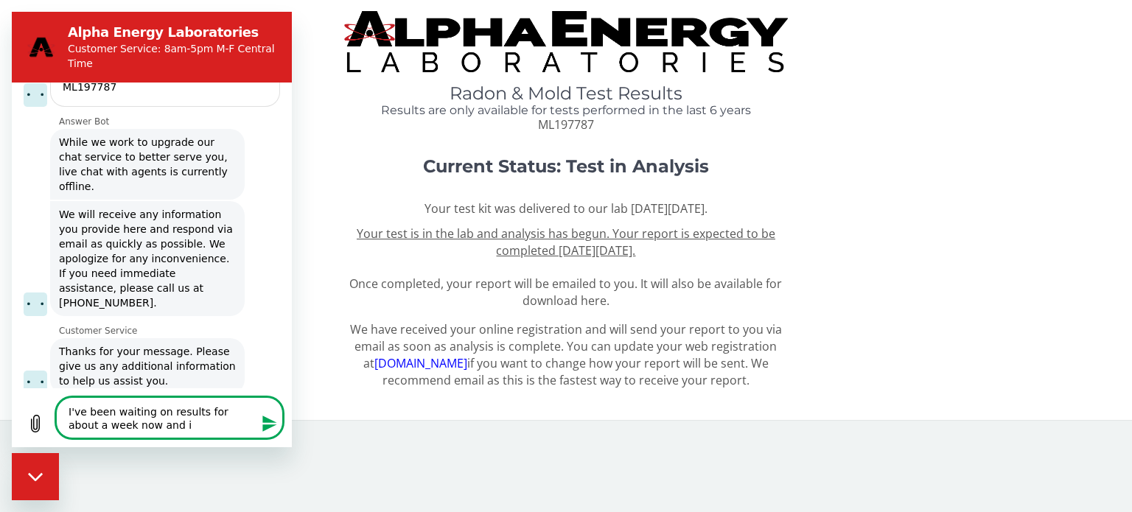
type textarea "I've been waiting on results for about a week now and"
type textarea "x"
type textarea "I've been waiting on results for about a week now and t"
type textarea "x"
type textarea "I've been waiting on results for about a week now and t"
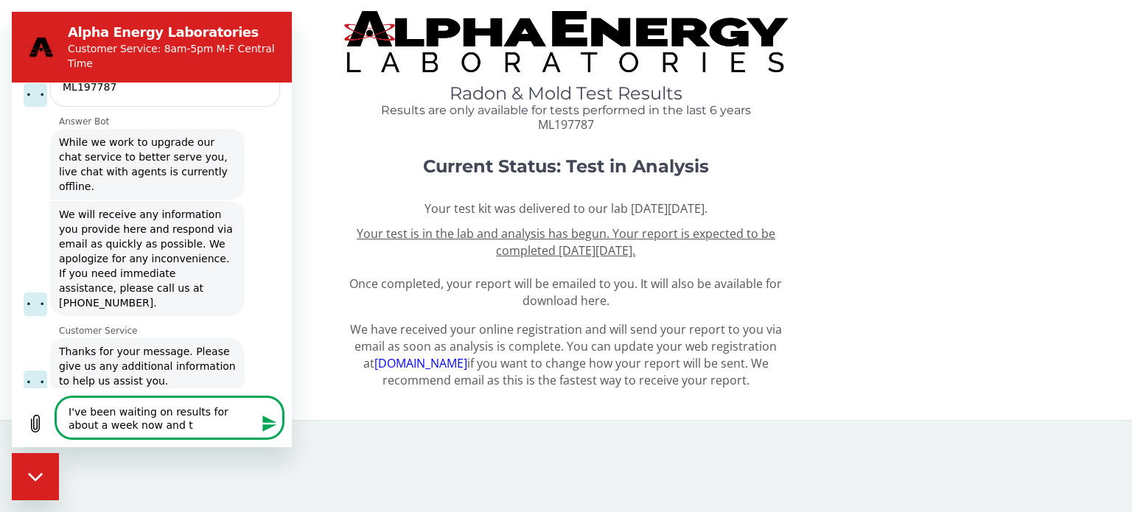
type textarea "x"
type textarea "I've been waiting on results for about a week now and t"
type textarea "x"
type textarea "I've been waiting on results for about a week now and th"
type textarea "x"
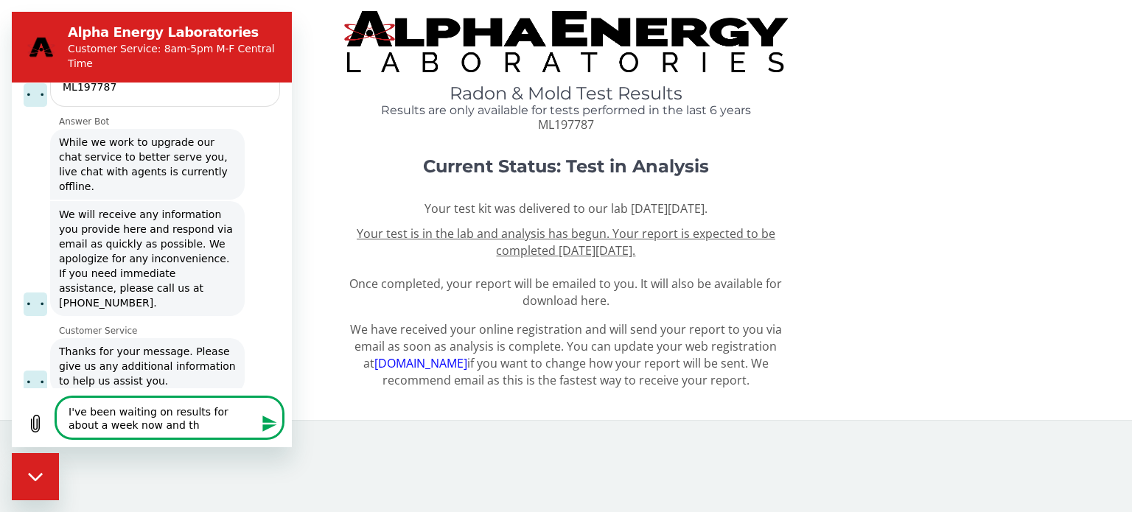
type textarea "I've been waiting on results for about a week now and the"
type textarea "x"
type textarea "I've been waiting on results for about a week now and the"
type textarea "x"
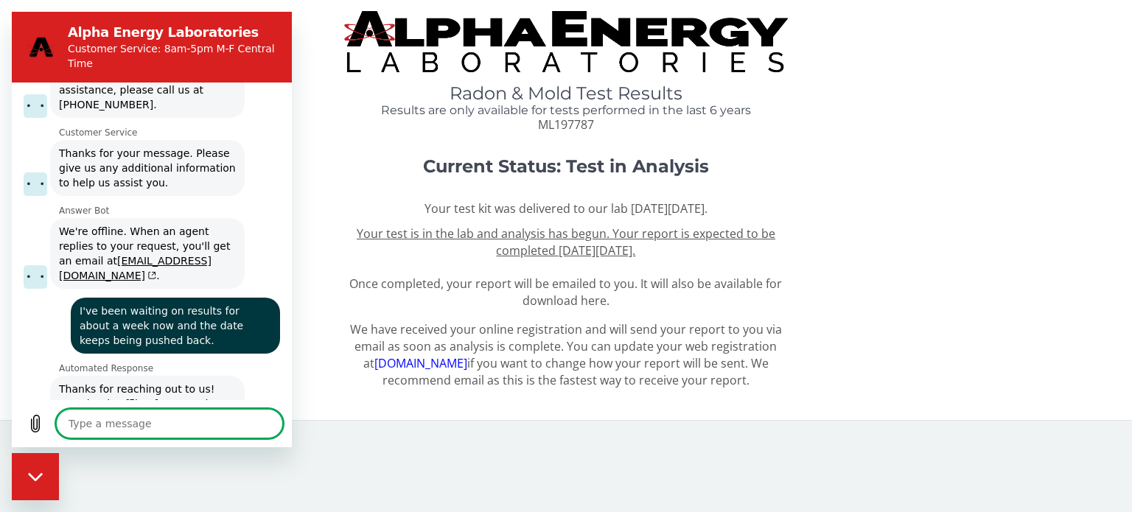
scroll to position [1035, 0]
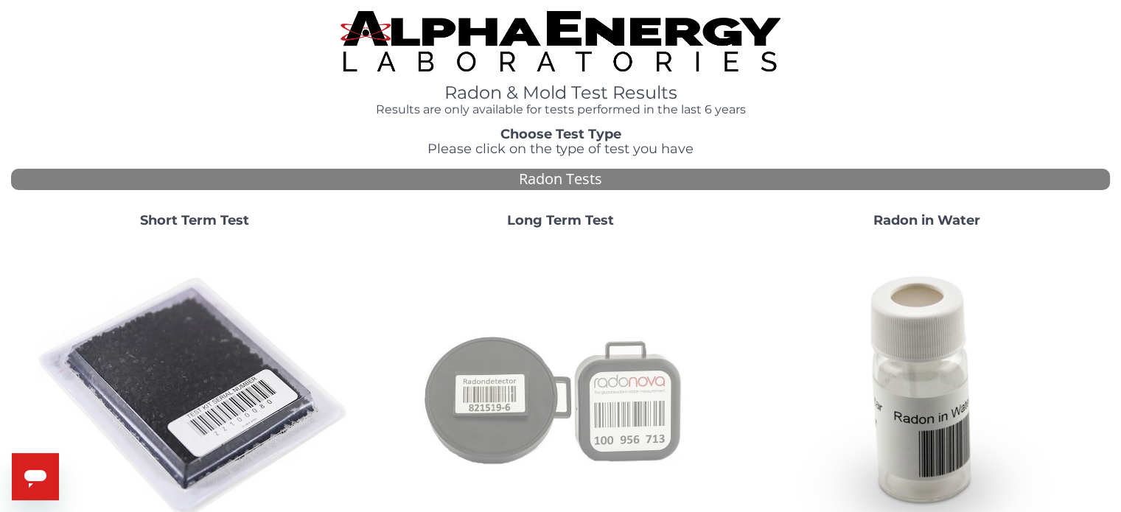
scroll to position [548, 0]
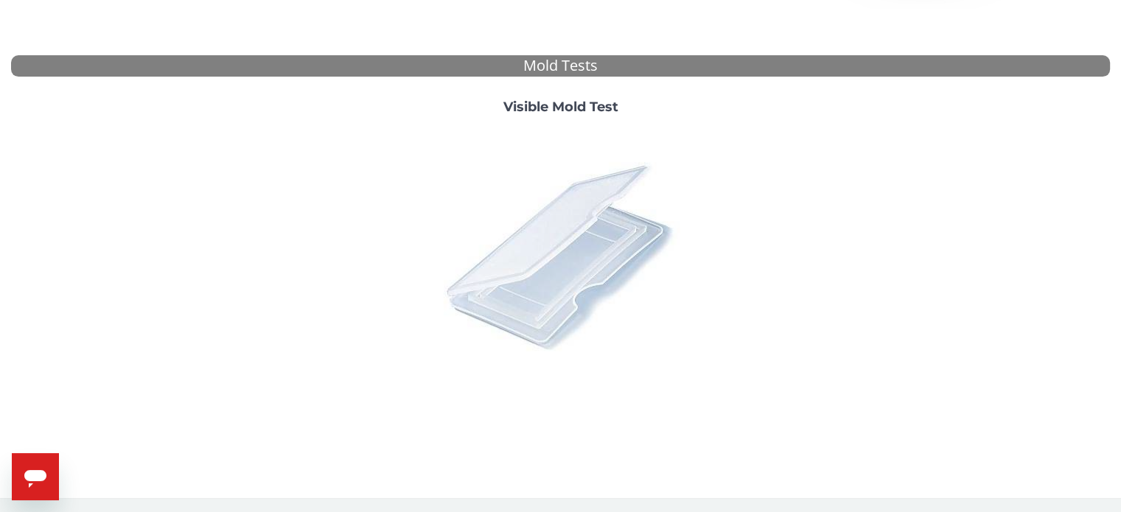
click at [501, 300] on img at bounding box center [561, 256] width 258 height 258
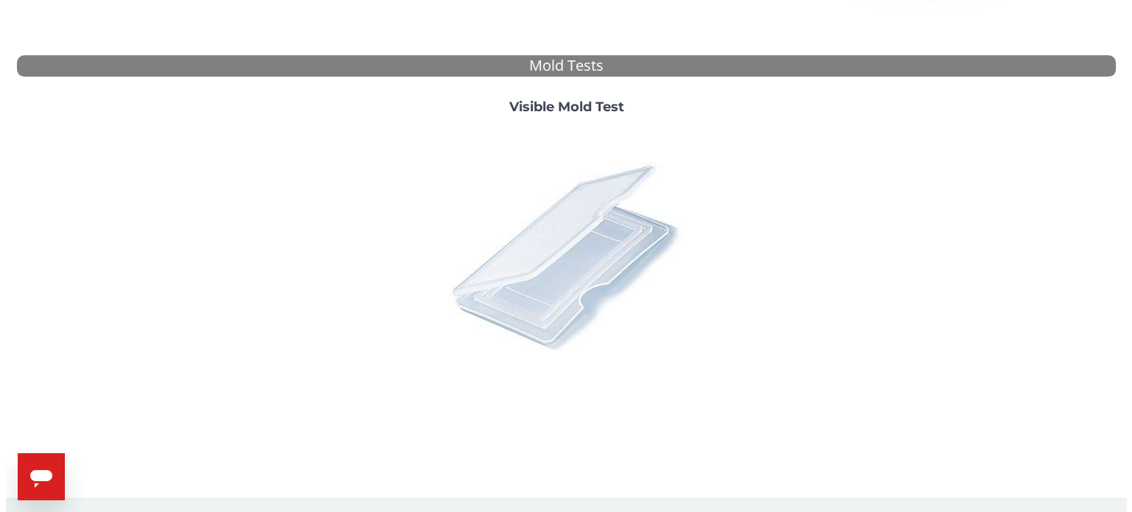
scroll to position [0, 0]
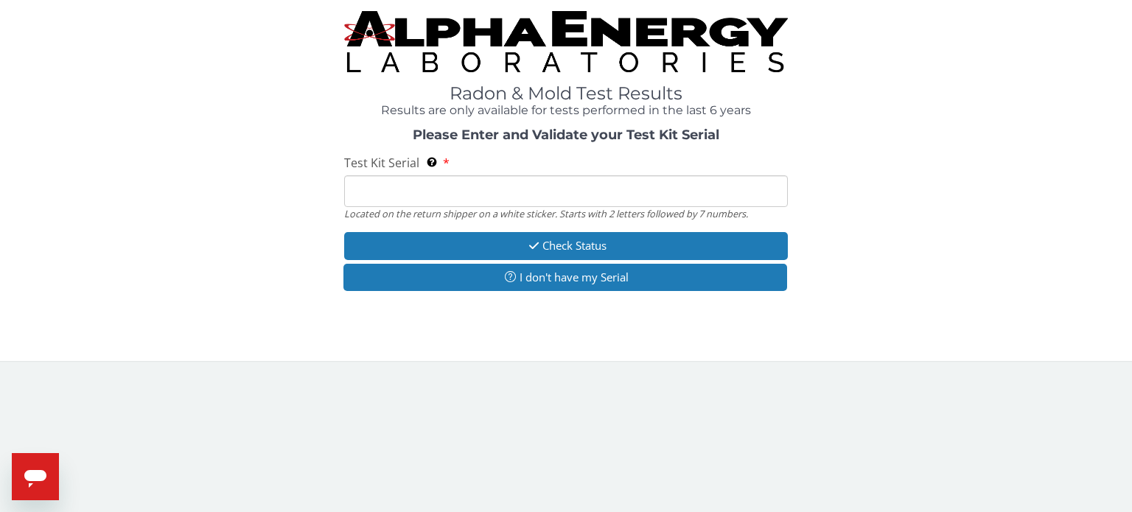
click at [475, 188] on input "Test Kit Serial Located on the return shipper on a white sticker. Starts with 2…" at bounding box center [566, 191] width 444 height 32
type input "ML197787"
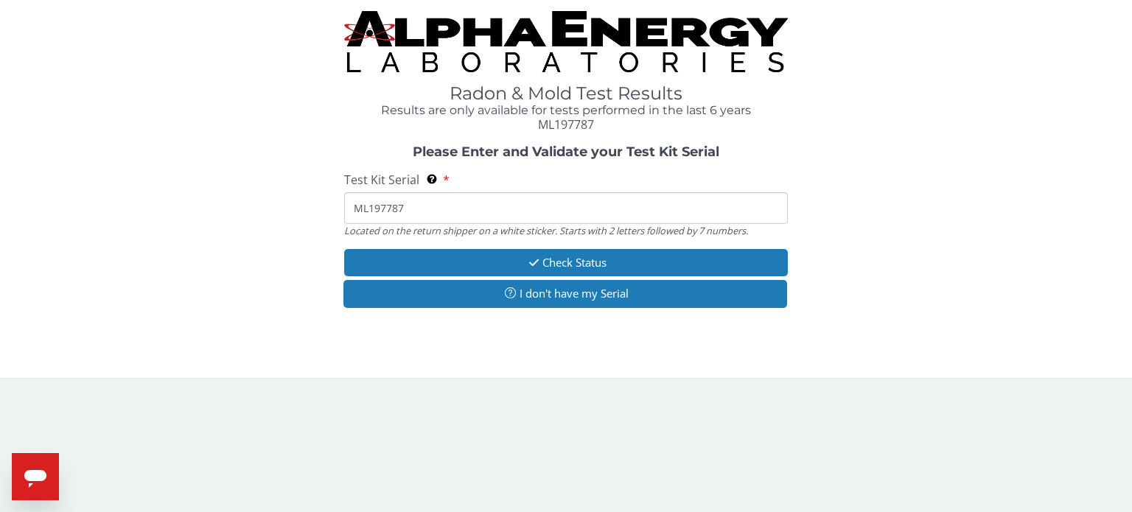
drag, startPoint x: 440, startPoint y: 215, endPoint x: 257, endPoint y: 223, distance: 182.9
click at [257, 223] on div "Please Enter and Validate your Test Kit Serial Test Kit Serial Located on the r…" at bounding box center [566, 228] width 1110 height 167
